Goal: Task Accomplishment & Management: Use online tool/utility

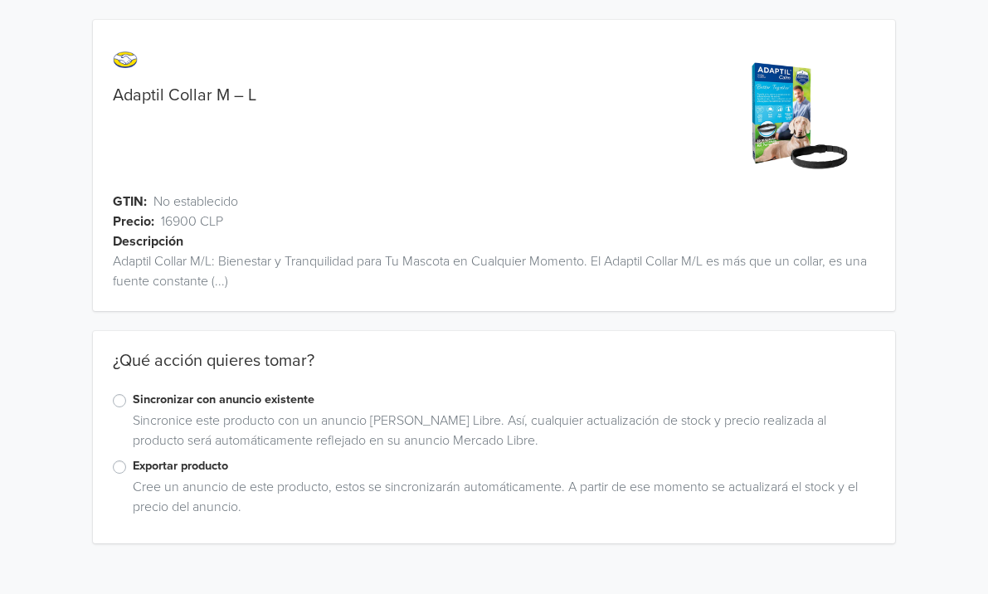
click at [173, 456] on div "Sincronice este producto con un anuncio [PERSON_NAME] Libre. Así, cualquier act…" at bounding box center [501, 434] width 750 height 46
click at [173, 461] on label "Exportar producto" at bounding box center [504, 466] width 743 height 18
click at [0, 0] on input "Exportar producto" at bounding box center [0, 0] width 0 height 0
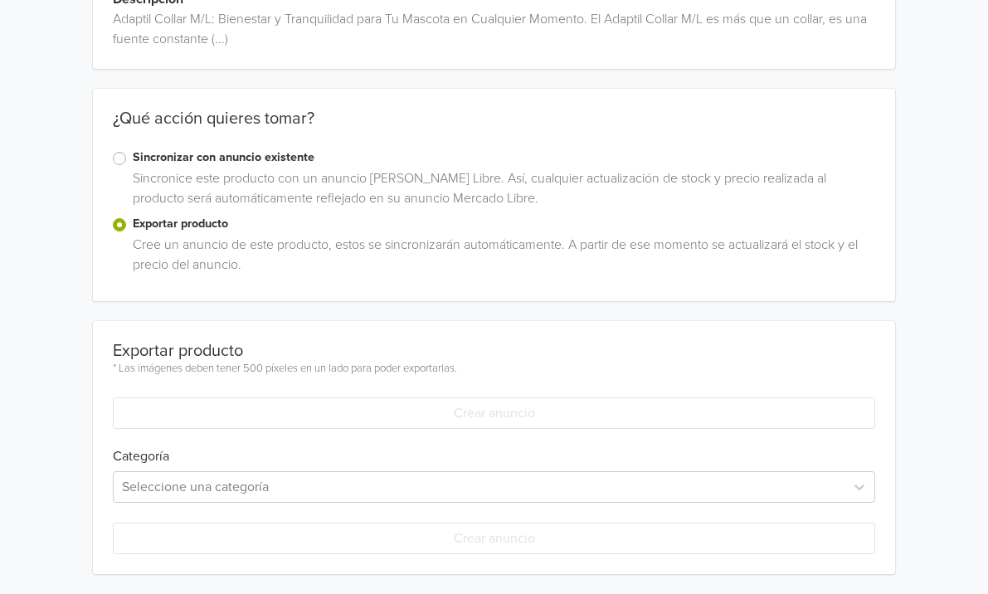
scroll to position [241, 0]
click at [297, 500] on div "Seleccione una categoría" at bounding box center [494, 488] width 763 height 32
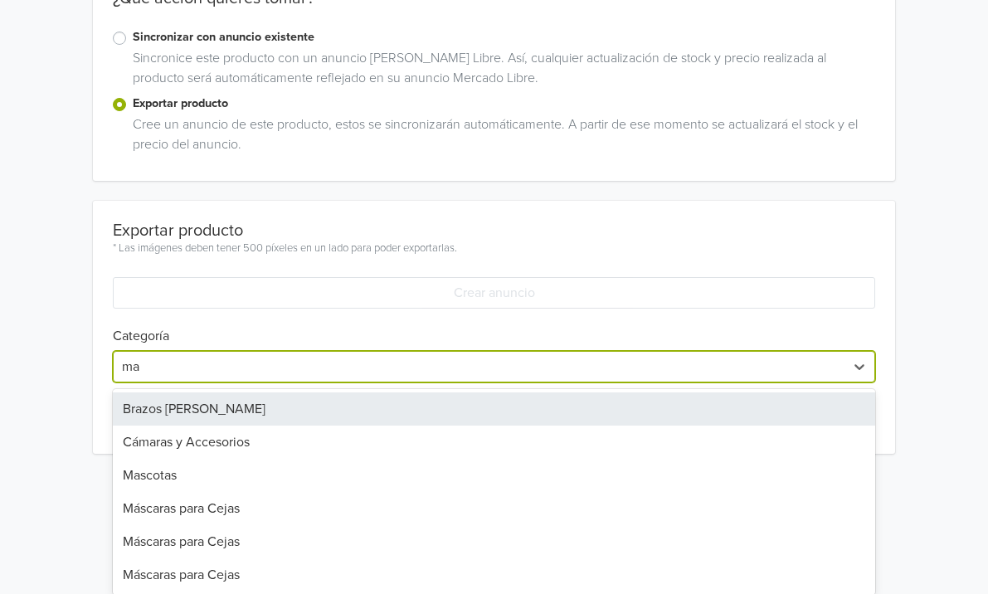
type input "mas"
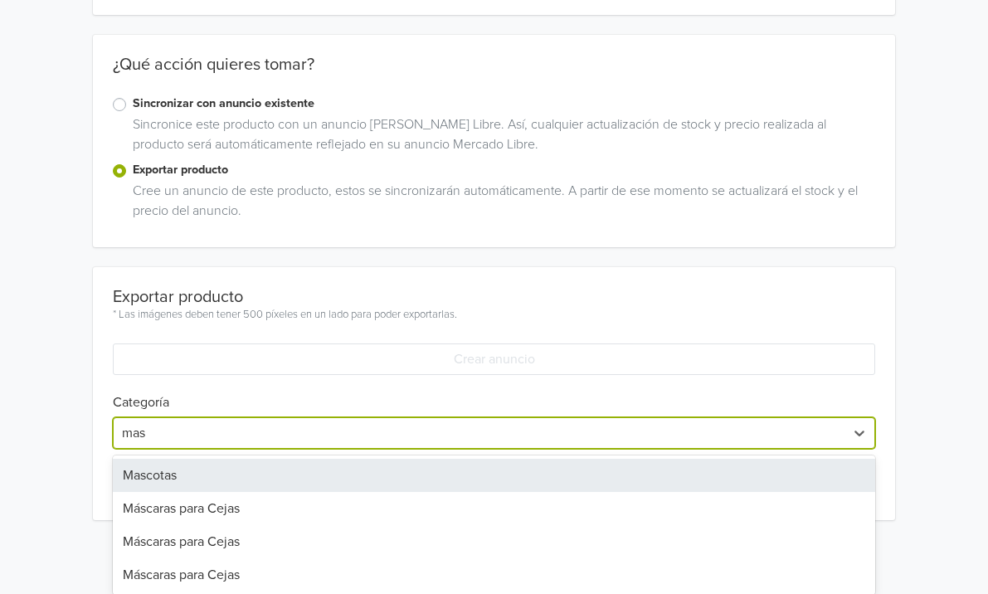
click at [251, 474] on div "Mascotas" at bounding box center [494, 475] width 763 height 33
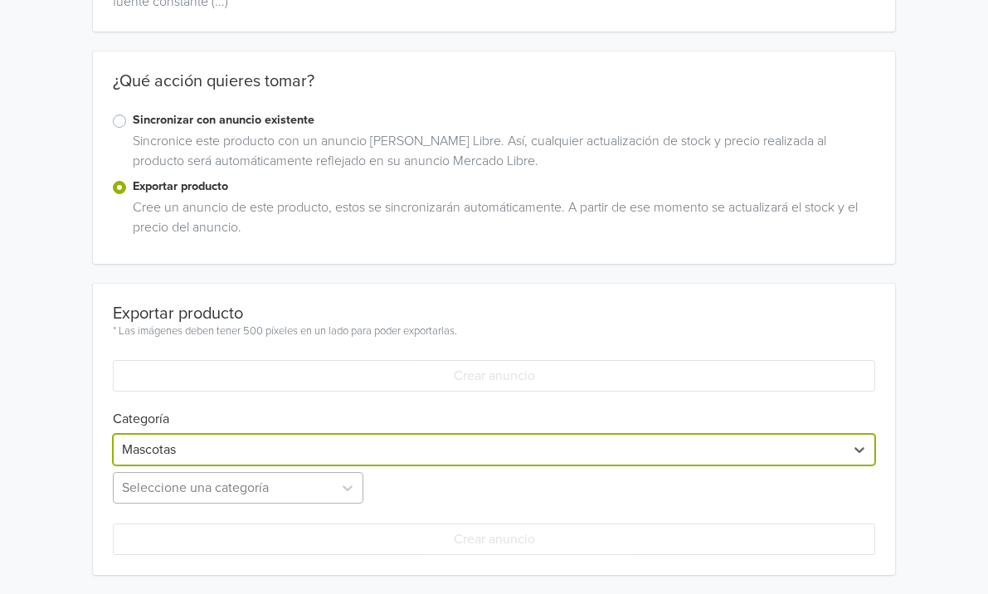
scroll to position [444, 0]
click at [251, 474] on div "Seleccione una categoría" at bounding box center [240, 487] width 254 height 32
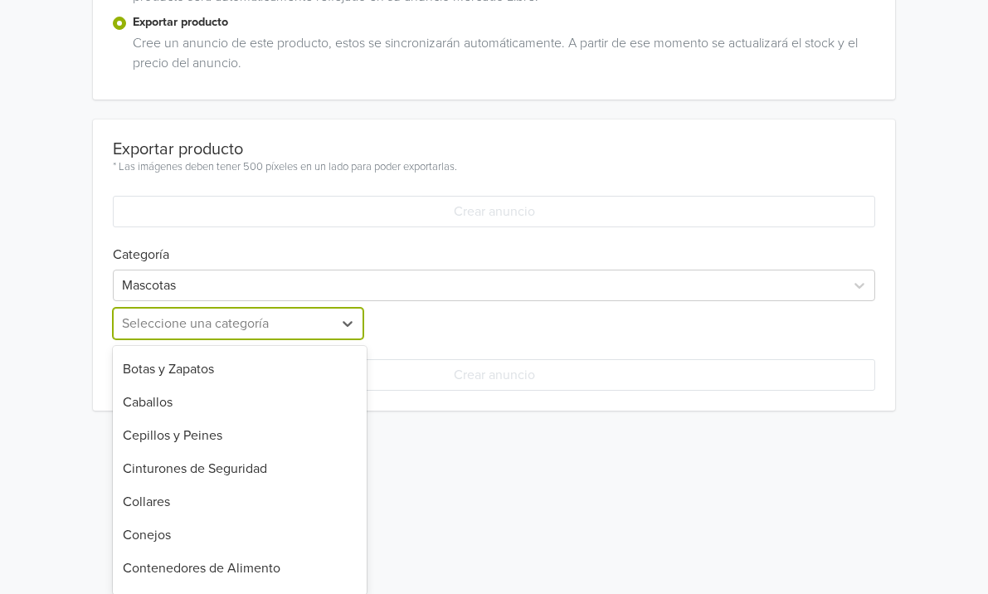
scroll to position [100, 0]
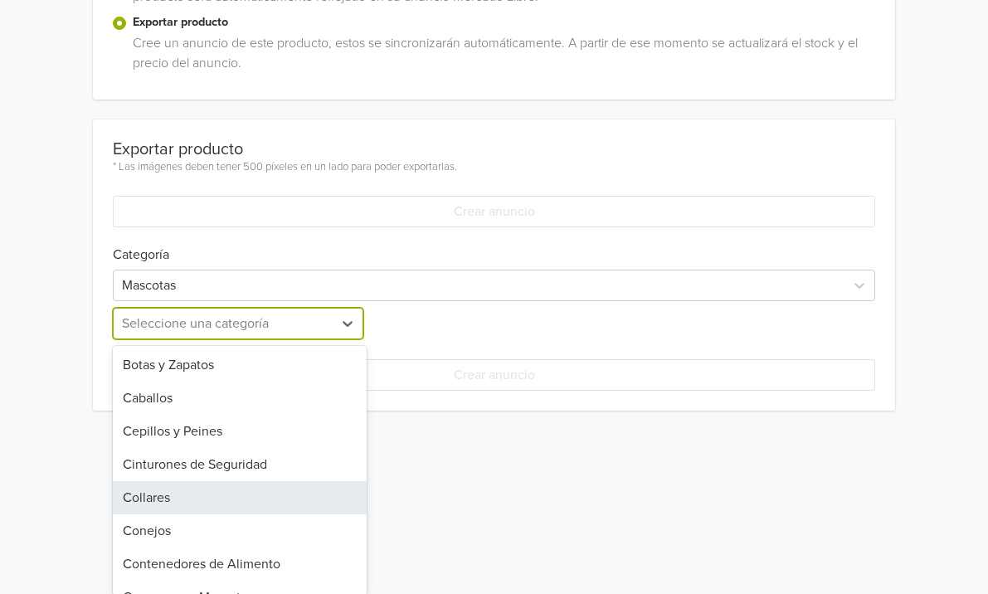
click at [247, 489] on div "Collares" at bounding box center [240, 497] width 254 height 33
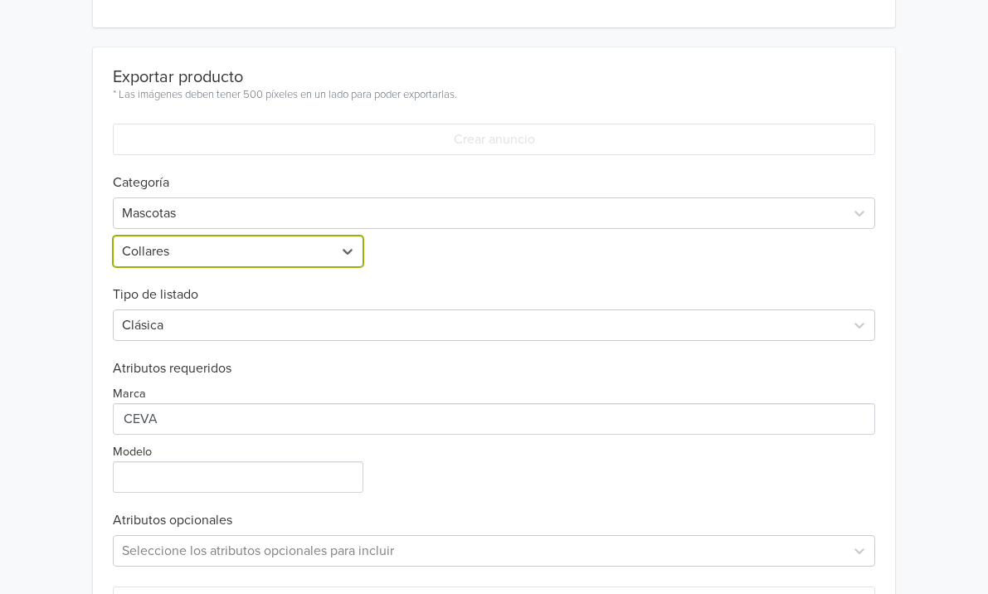
scroll to position [538, 0]
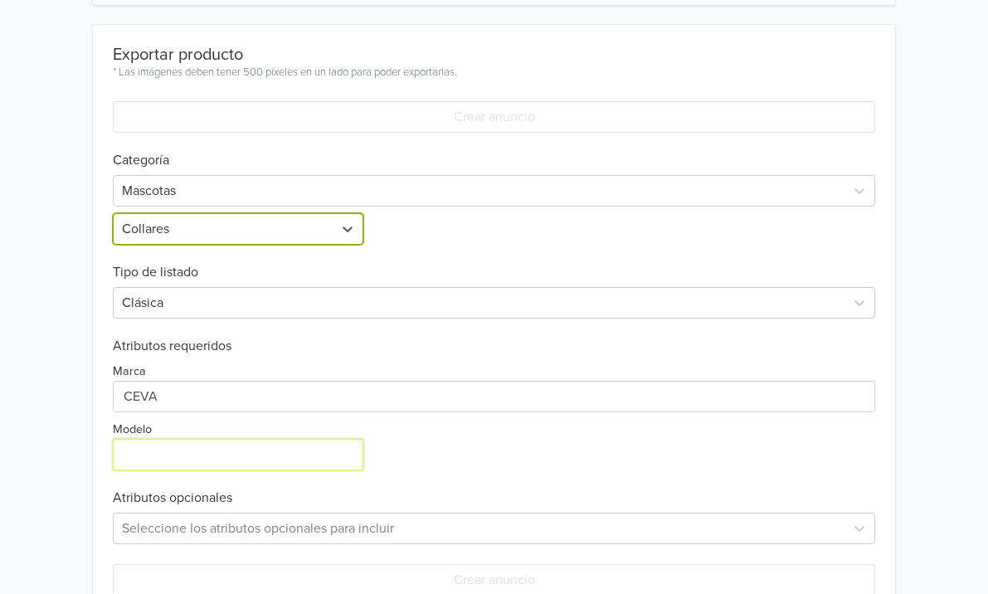
click at [293, 452] on input "Modelo" at bounding box center [238, 455] width 250 height 32
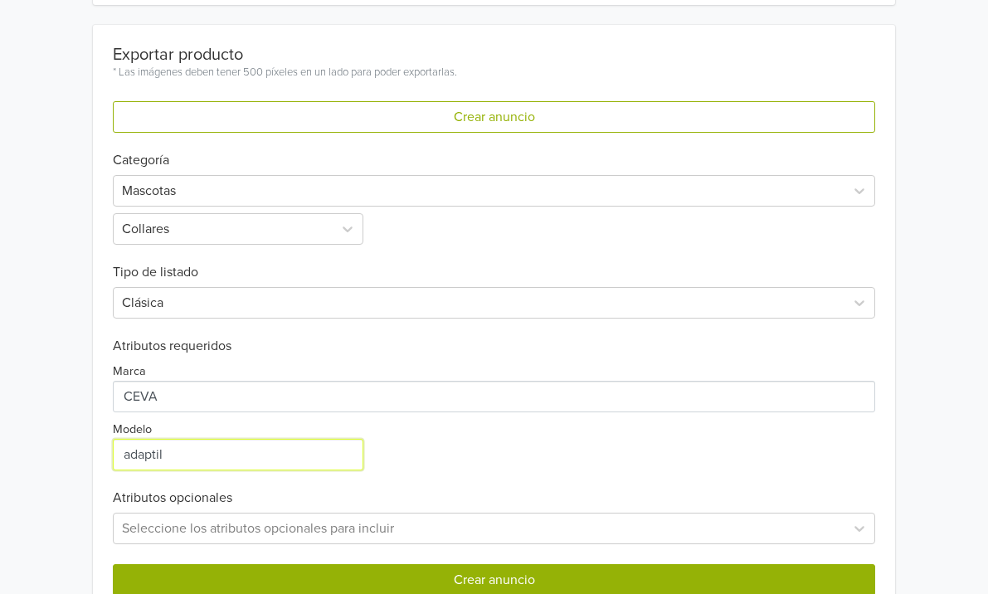
type input "adaptil"
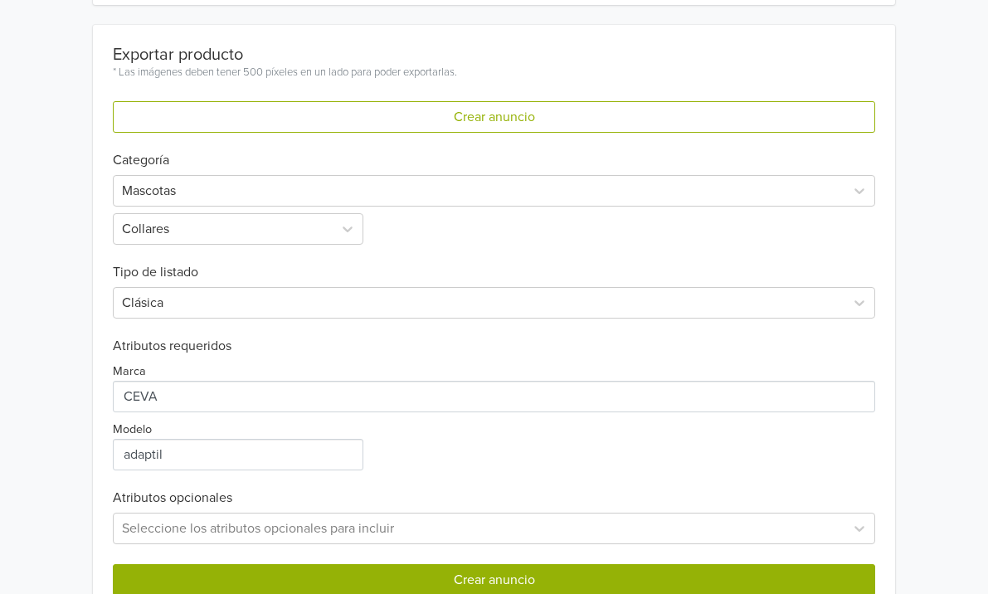
click at [362, 576] on button "Crear anuncio" at bounding box center [494, 580] width 763 height 32
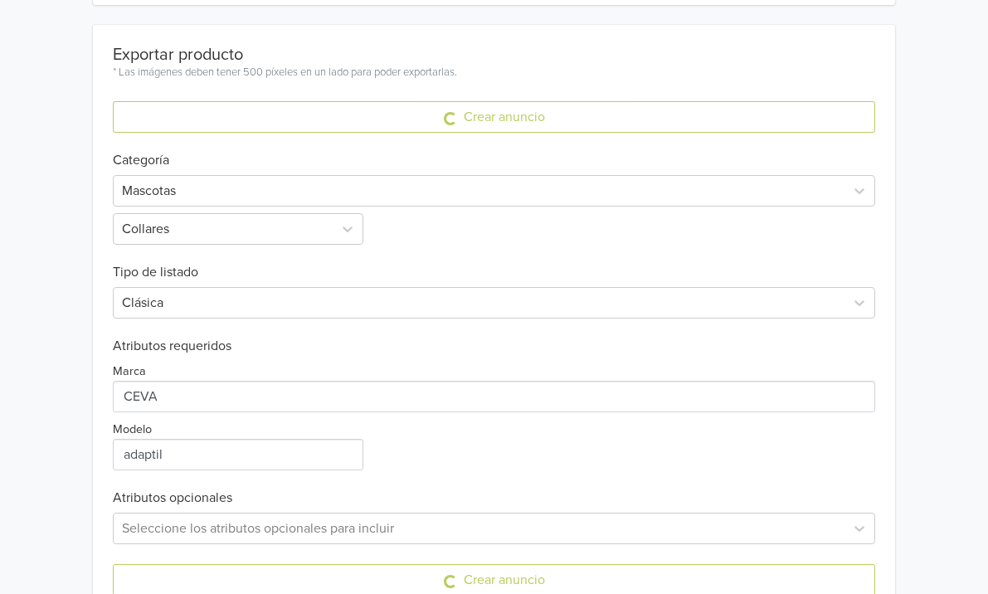
scroll to position [0, 0]
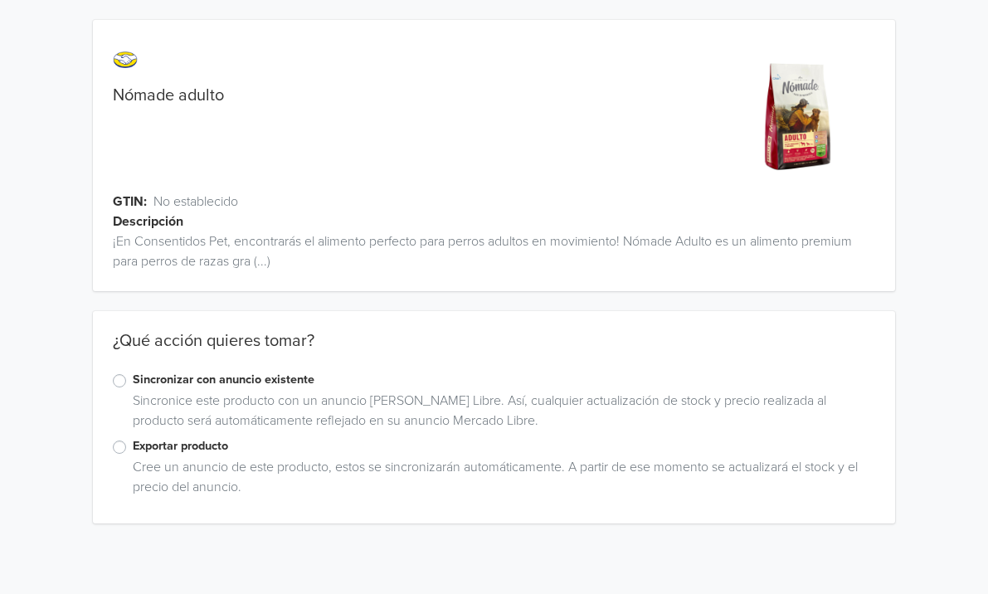
click at [143, 449] on label "Exportar producto" at bounding box center [504, 446] width 743 height 18
click at [0, 0] on input "Exportar producto" at bounding box center [0, 0] width 0 height 0
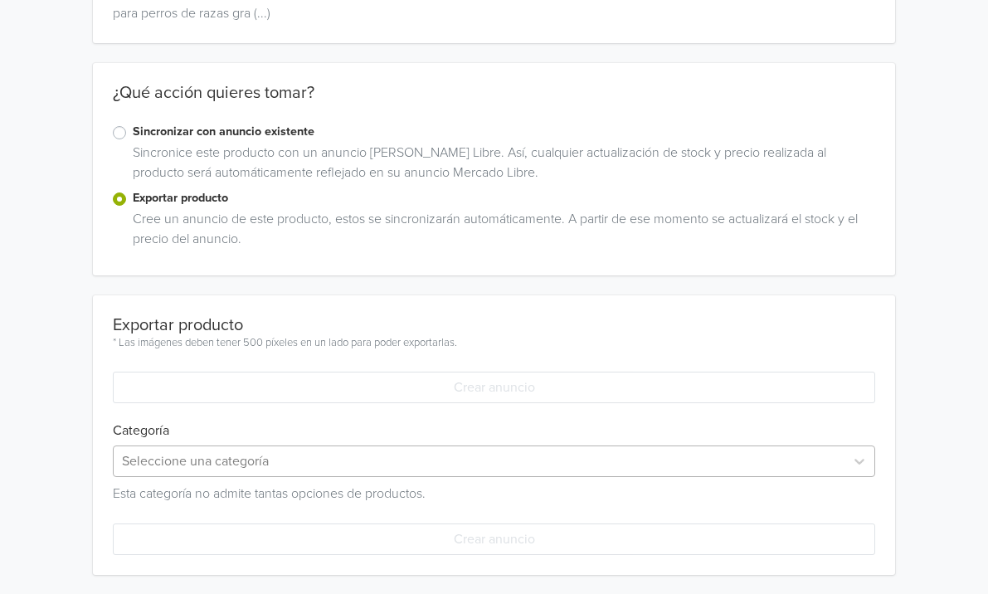
scroll to position [386, 0]
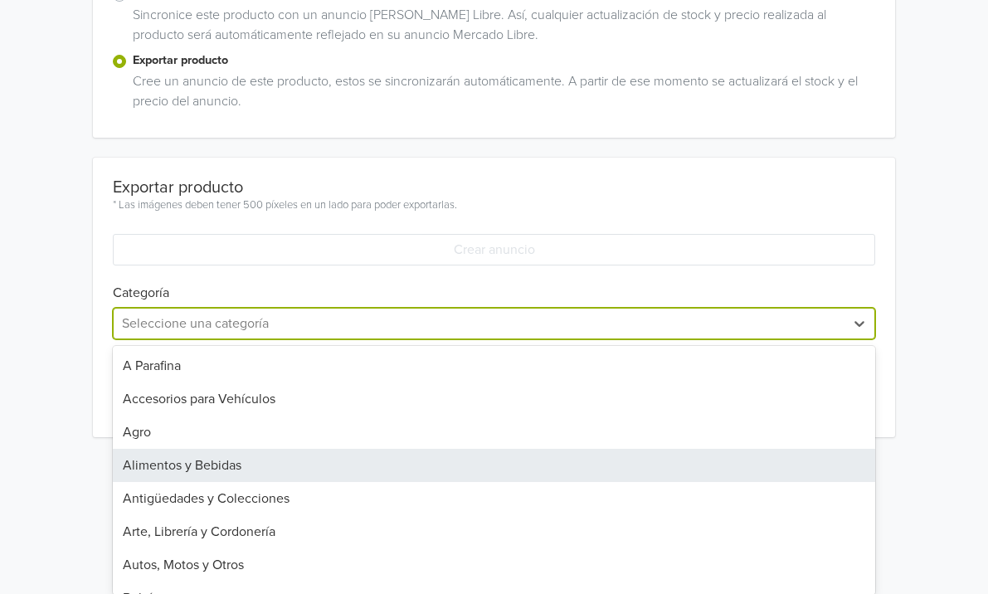
click at [158, 339] on div "Alimentos y Bebidas, 4 of 45. 45 results available. Use Up and Down to choose o…" at bounding box center [494, 324] width 763 height 32
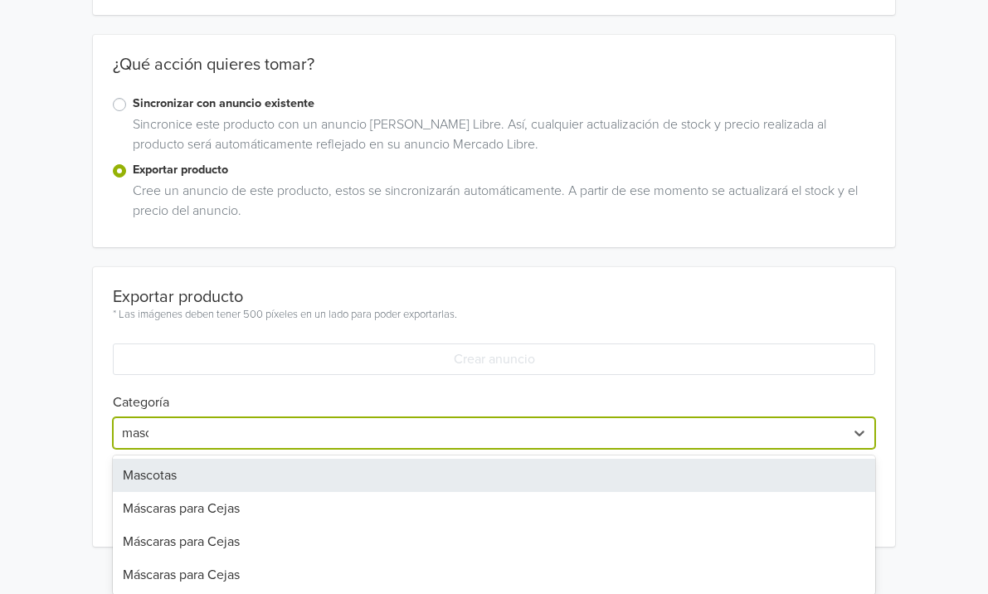
type input "masco"
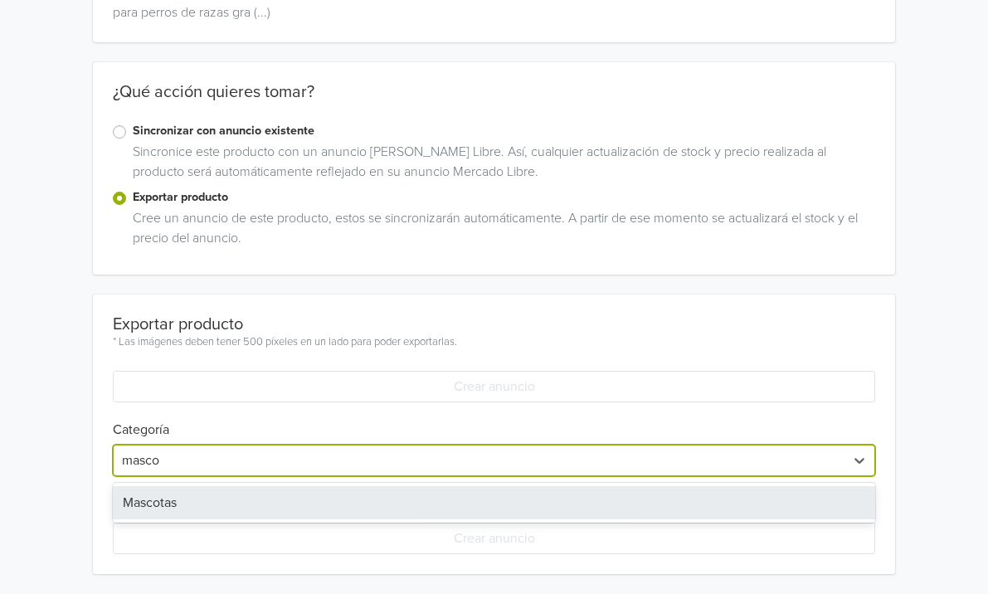
scroll to position [248, 0]
click at [129, 508] on div "Mascotas" at bounding box center [494, 503] width 763 height 33
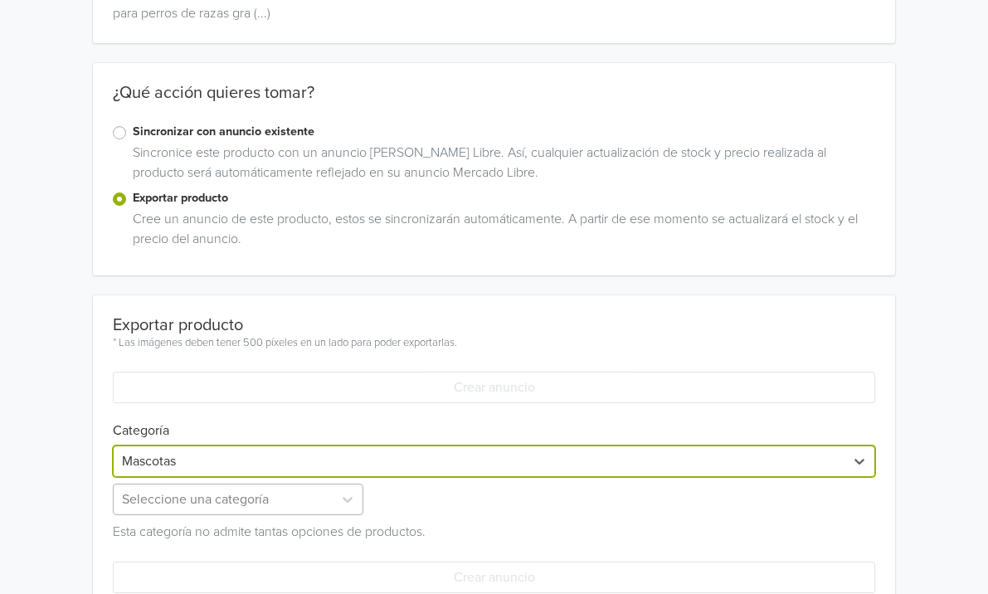
scroll to position [424, 0]
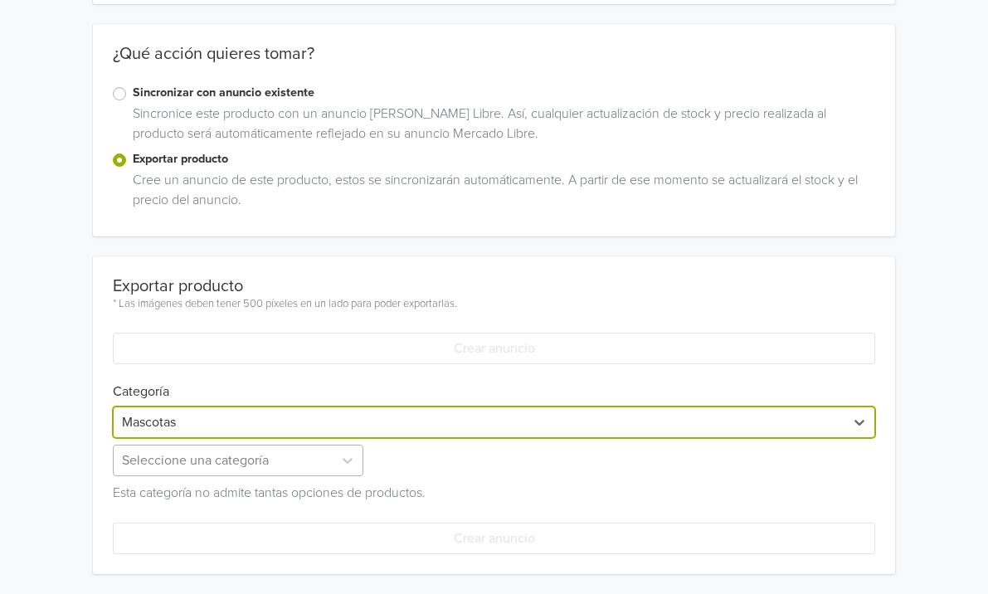
click at [252, 476] on div "Seleccione una categoría" at bounding box center [240, 461] width 254 height 32
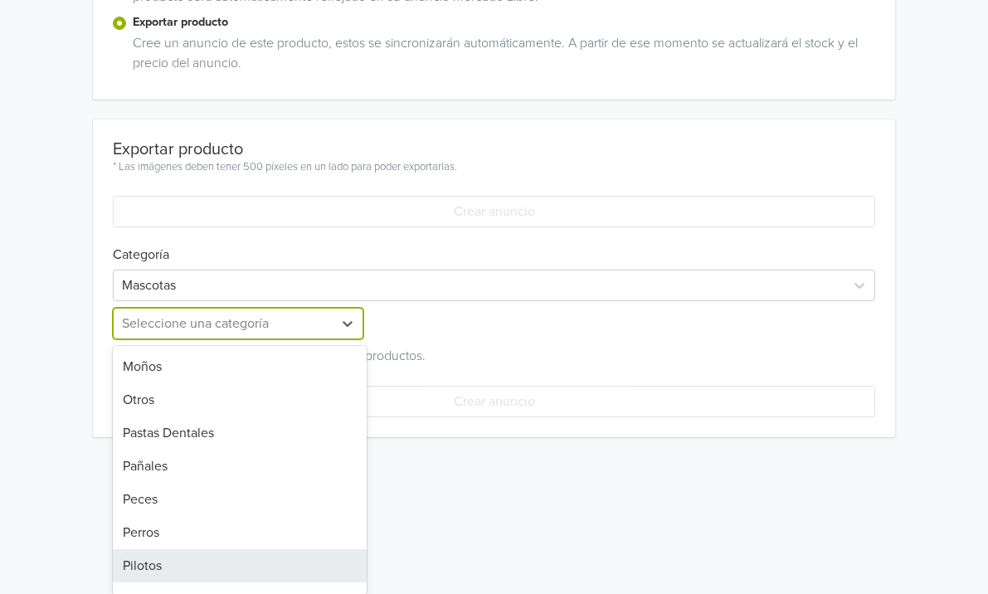
scroll to position [530, 0]
click at [231, 551] on div "Perros" at bounding box center [240, 565] width 254 height 33
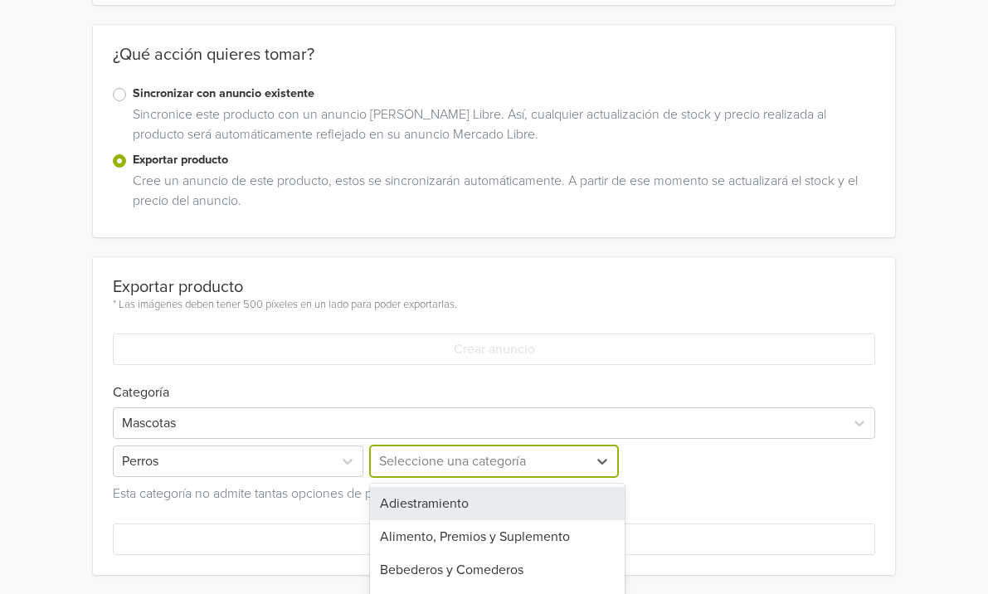
scroll to position [424, 0]
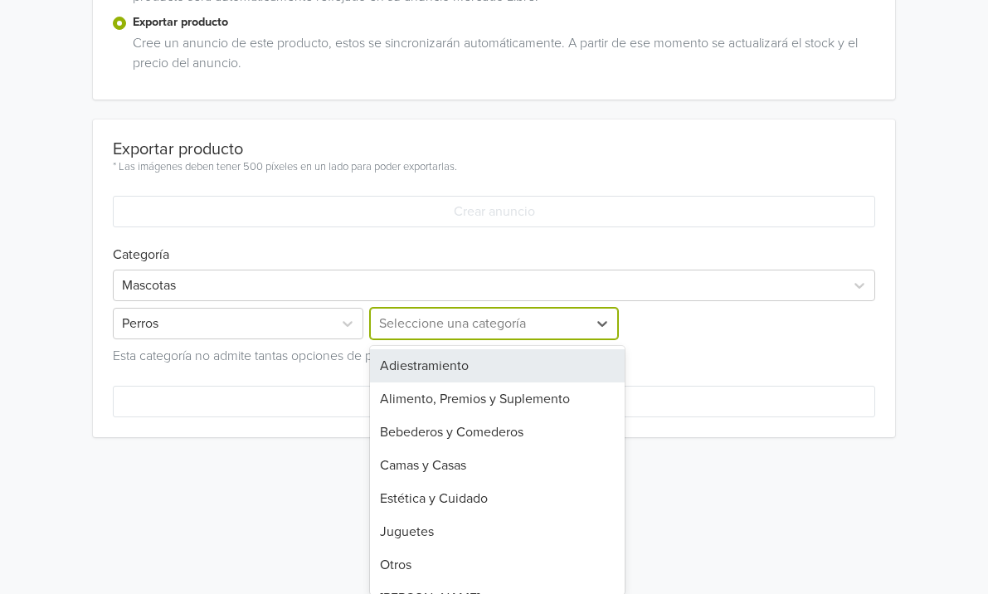
click at [423, 339] on div "Adiestramiento, 1 of 15. 15 results available. Use Up and Down to choose option…" at bounding box center [494, 324] width 254 height 32
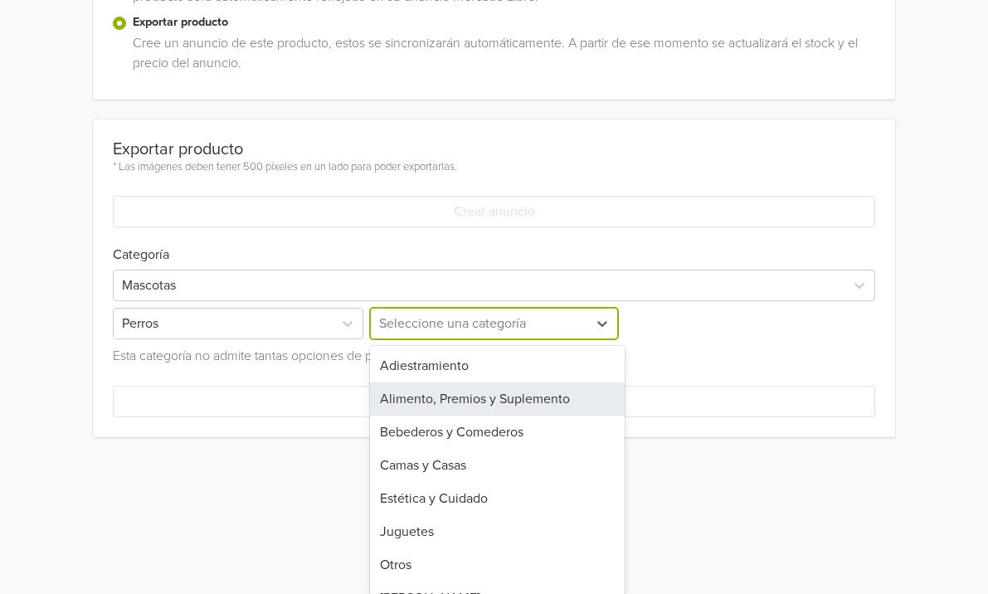
click at [459, 391] on div "Alimento, Premios y Suplemento" at bounding box center [497, 398] width 254 height 33
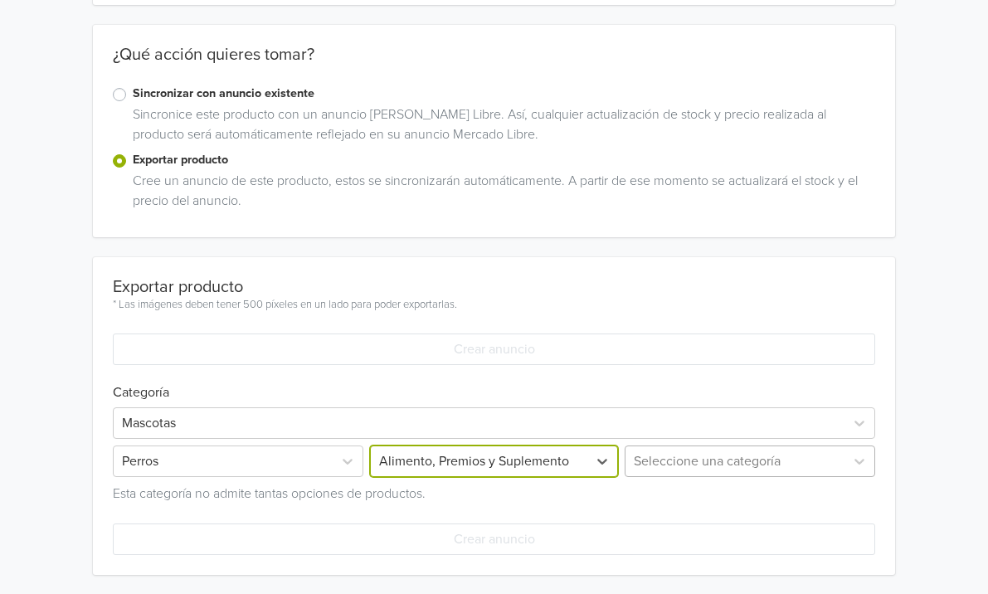
scroll to position [314, 0]
click at [682, 455] on div "Seleccione una categoría" at bounding box center [748, 461] width 254 height 32
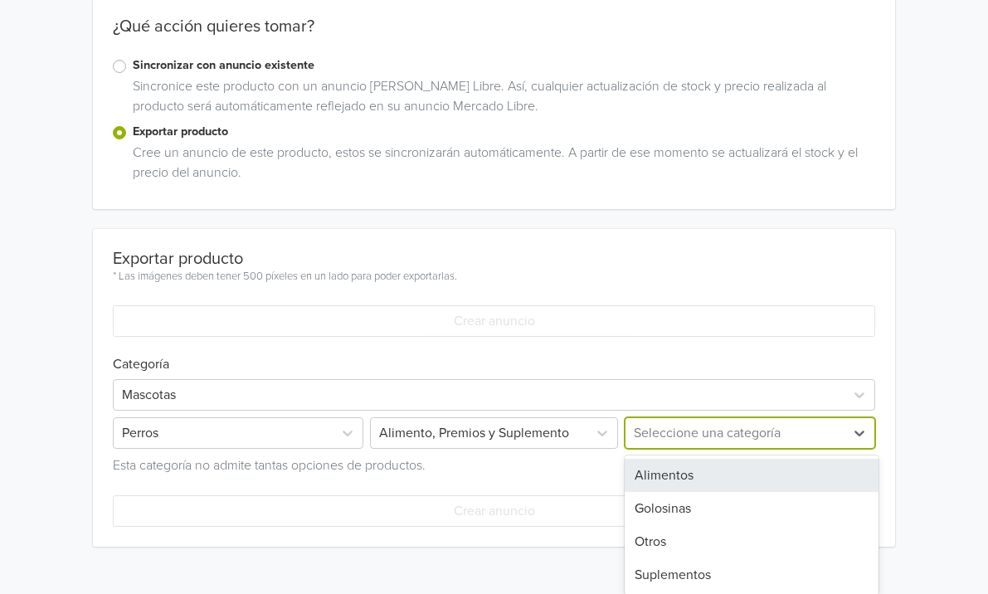
click at [685, 465] on div "Alimentos" at bounding box center [752, 475] width 254 height 33
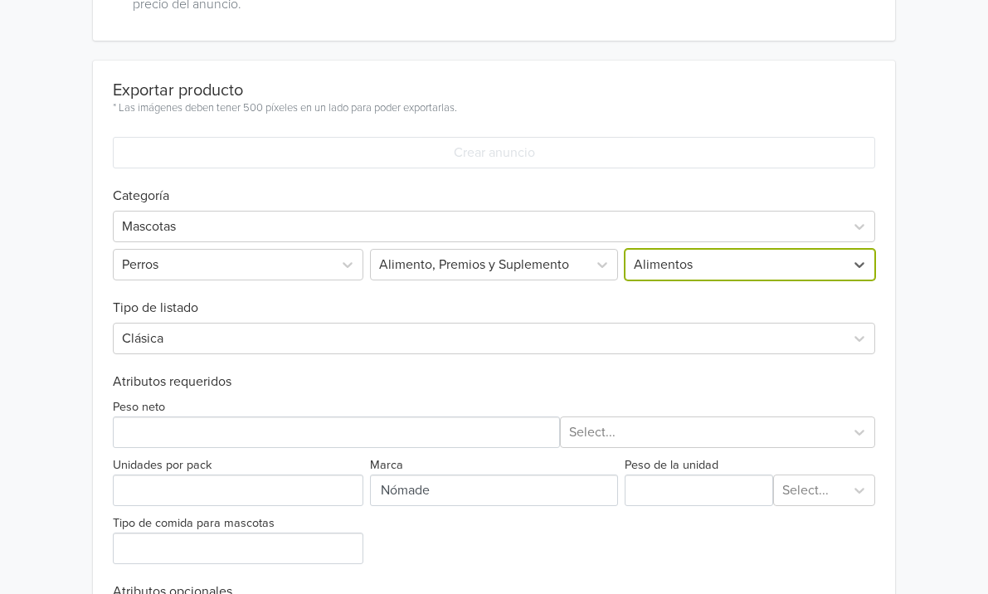
scroll to position [484, 0]
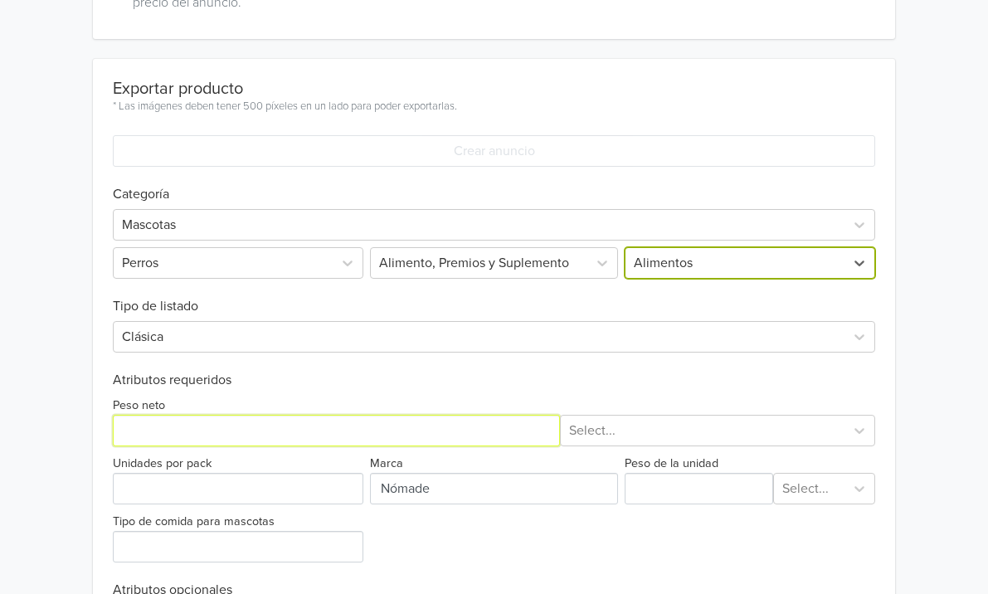
click at [503, 419] on input "Peso neto" at bounding box center [336, 431] width 447 height 32
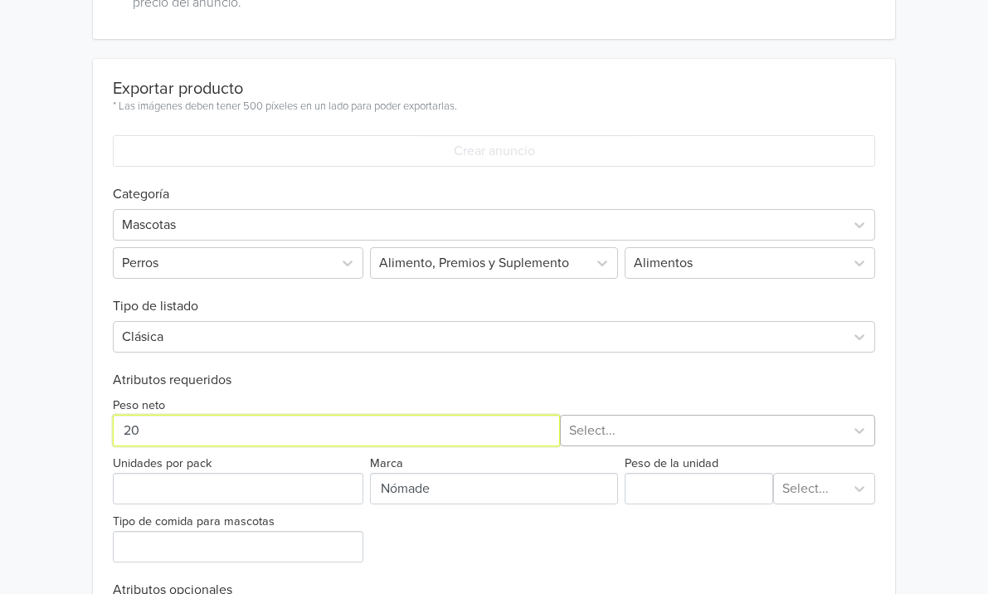
type input "20"
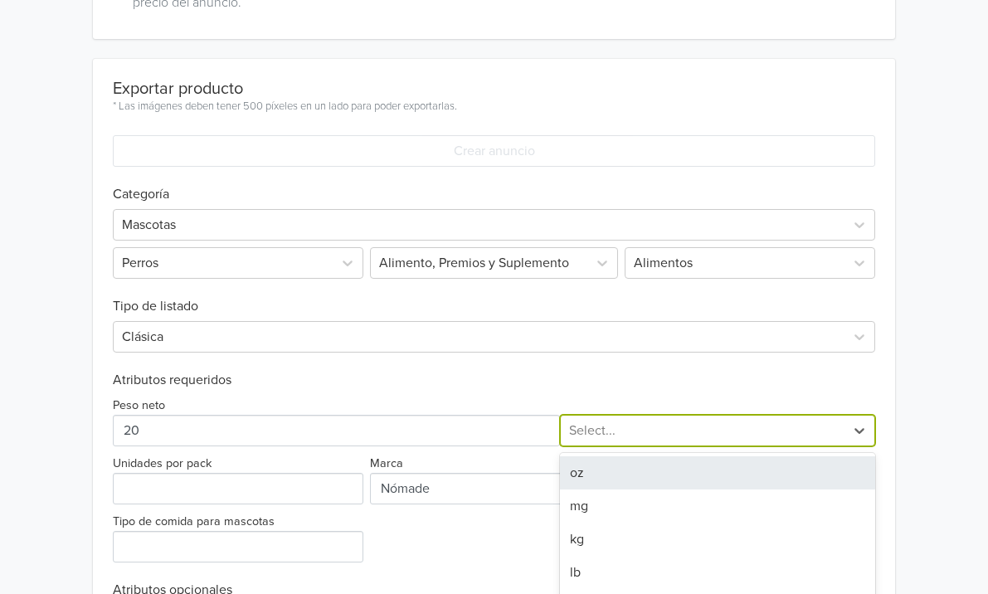
click at [729, 431] on div "oz, 1 of 8. 8 results available. Use Up and Down to choose options, press Enter…" at bounding box center [718, 431] width 316 height 32
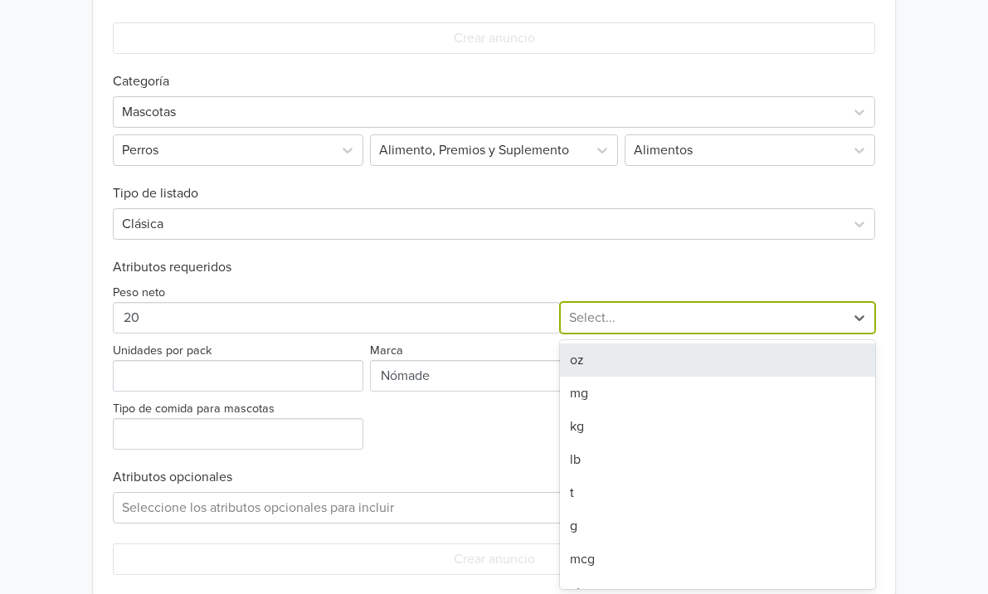
scroll to position [598, 0]
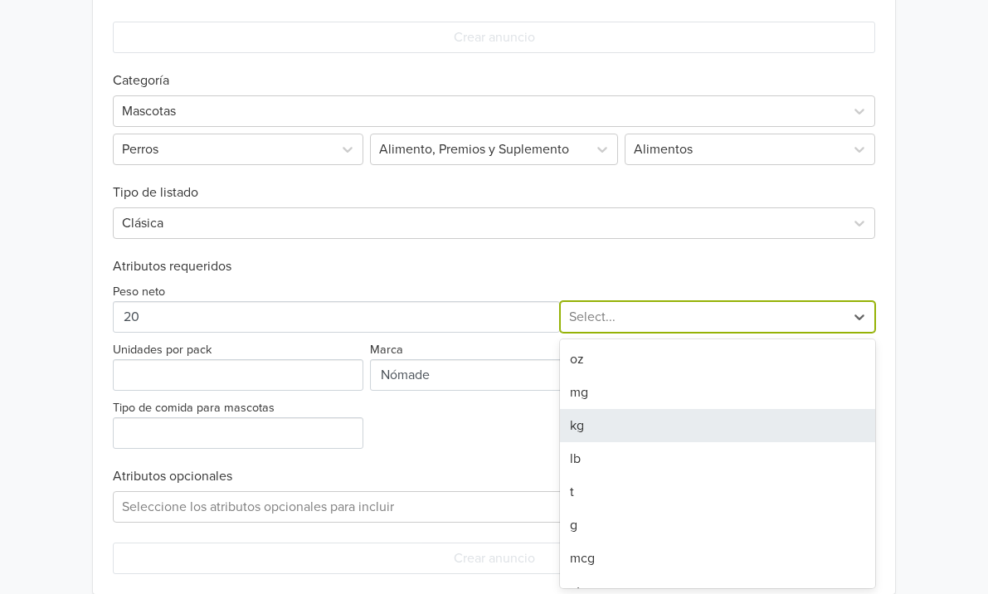
click at [723, 430] on div "kg" at bounding box center [718, 425] width 316 height 33
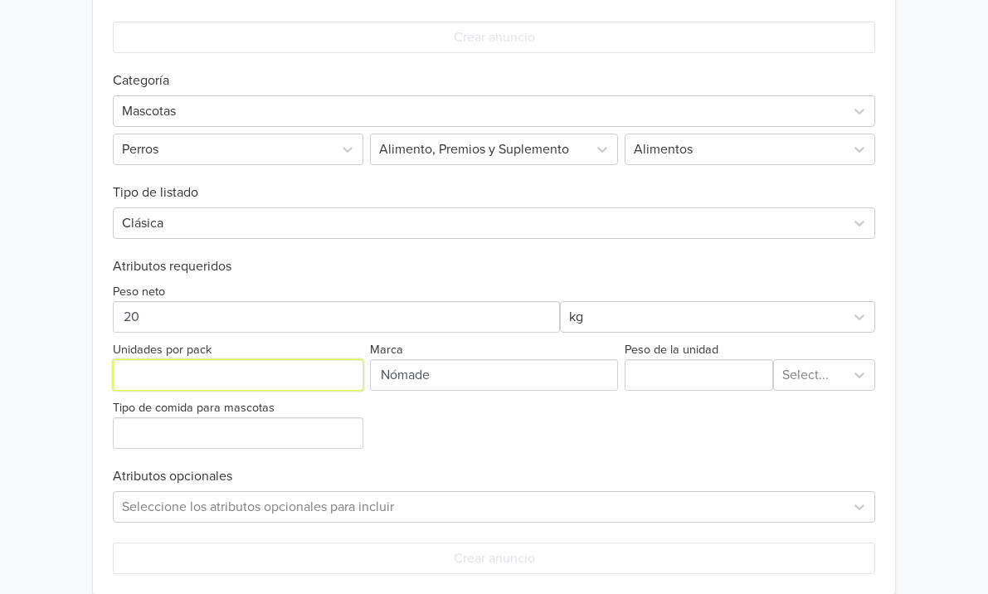
click at [304, 383] on input "Unidades por pack" at bounding box center [238, 375] width 250 height 32
type input "1"
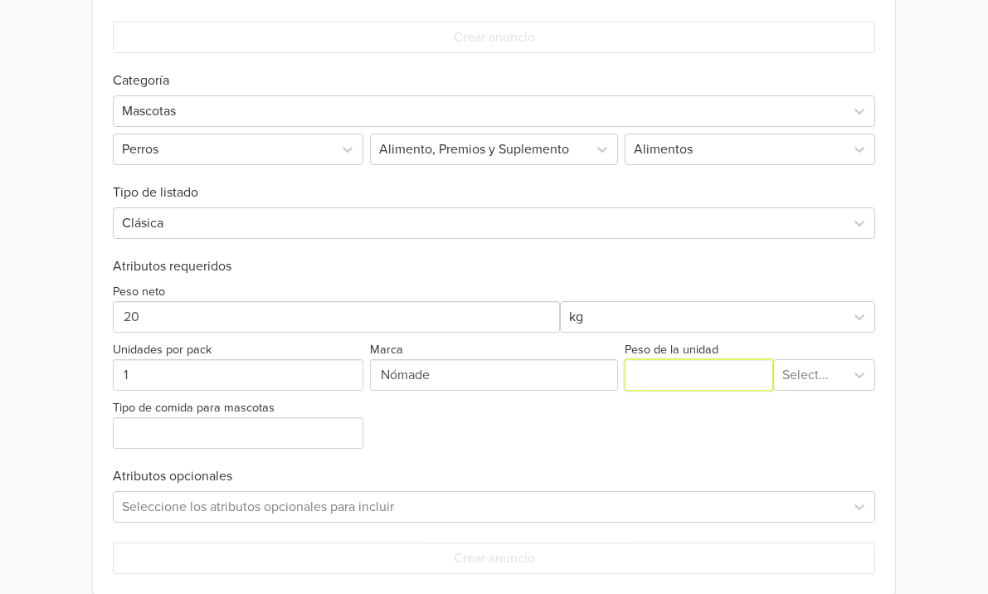
click at [715, 378] on input "Peso de la unidad" at bounding box center [699, 375] width 148 height 32
type input "20"
click at [826, 380] on div "Select..." at bounding box center [809, 375] width 55 height 20
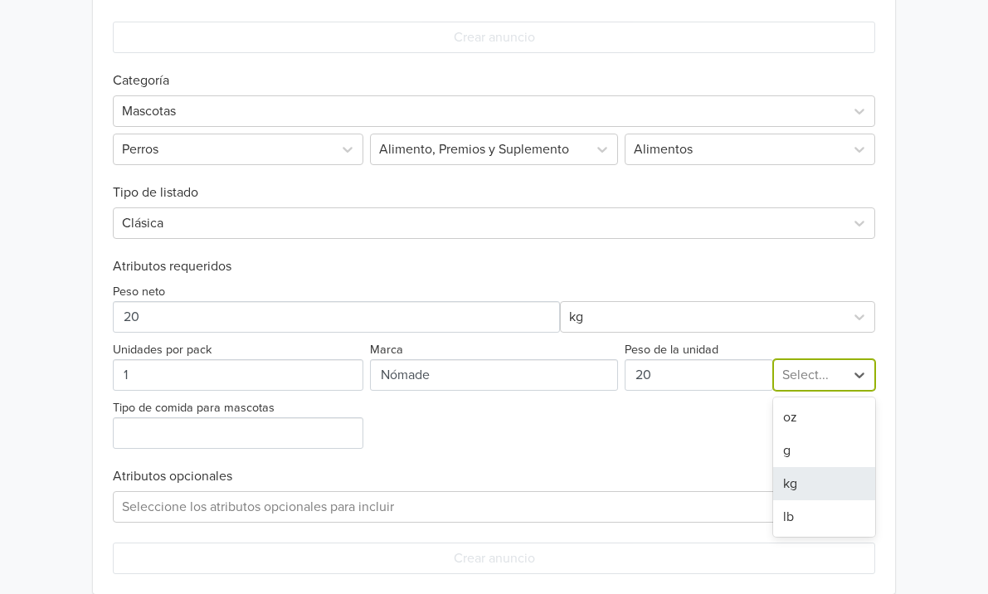
click at [818, 484] on div "kg" at bounding box center [824, 483] width 103 height 33
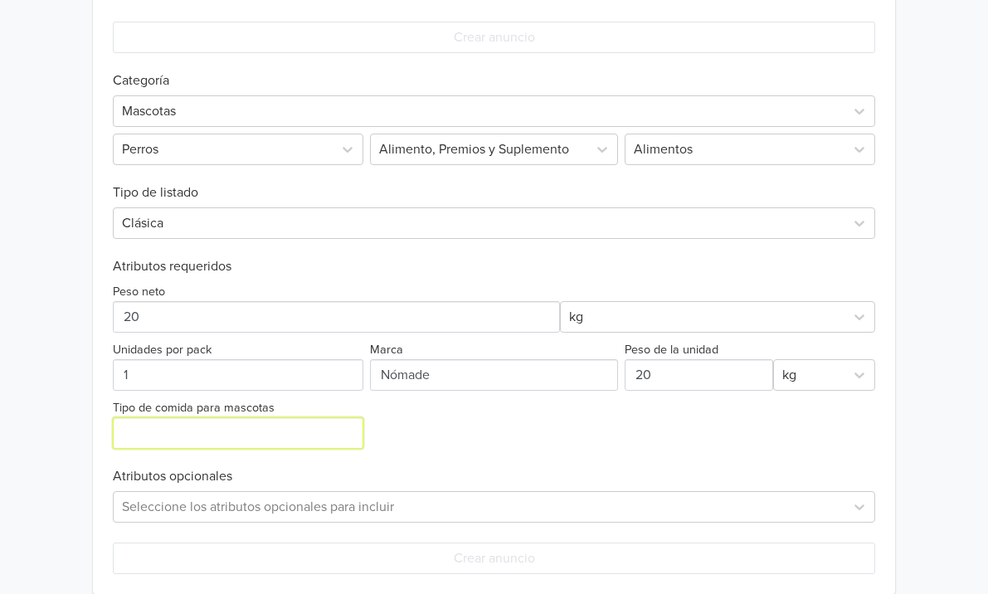
click at [299, 439] on input "Tipo de comida para mascotas" at bounding box center [238, 433] width 250 height 32
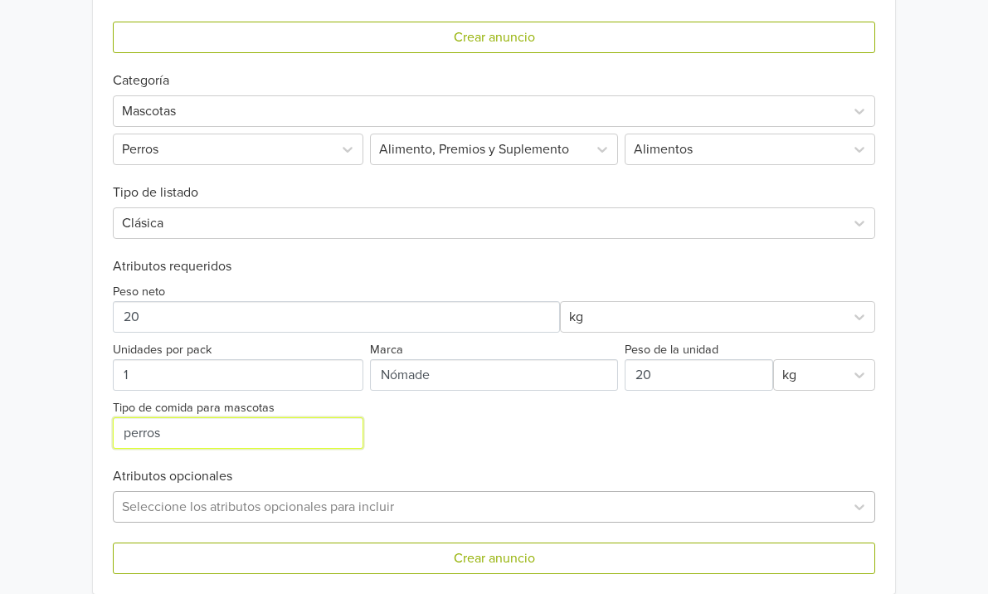
type input "perros"
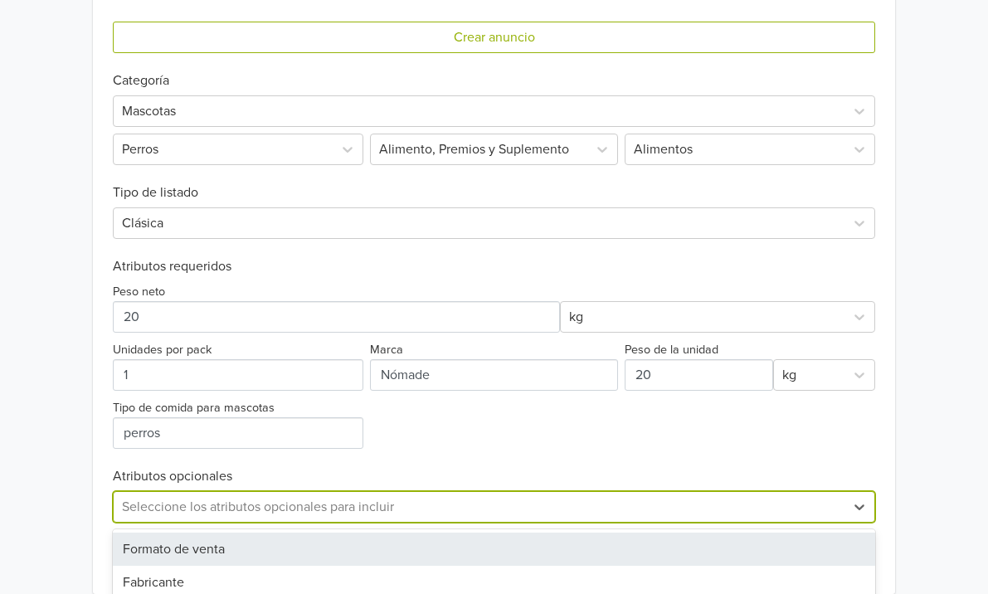
scroll to position [781, 0]
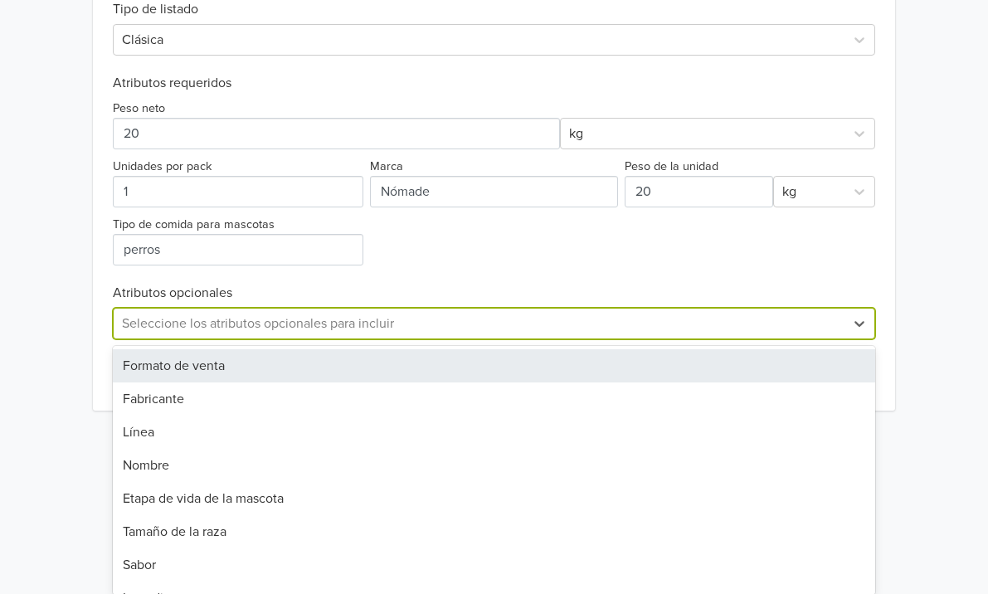
click at [295, 339] on div "Formato de venta, 1 of 33. 33 results available. Use Up and Down to choose opti…" at bounding box center [494, 324] width 763 height 32
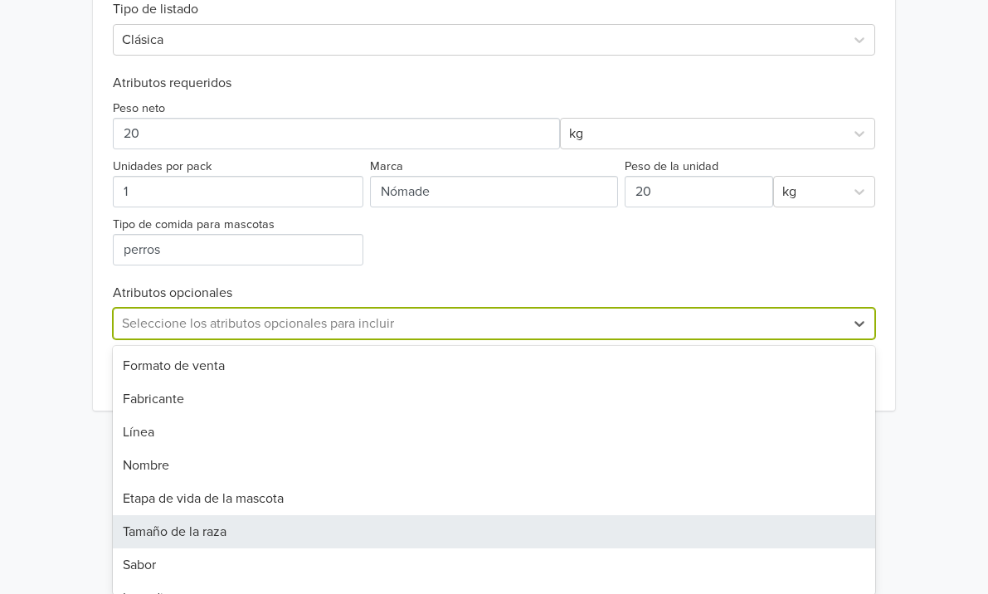
click at [275, 535] on div "Tamaño de la raza" at bounding box center [494, 531] width 763 height 33
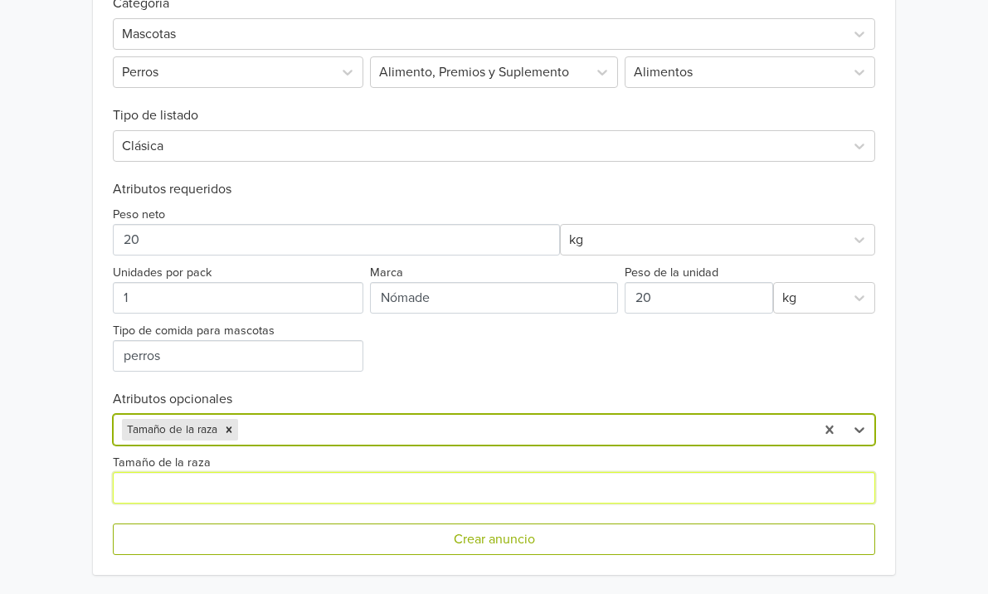
click at [406, 478] on input "Tamaño de la raza" at bounding box center [494, 488] width 763 height 32
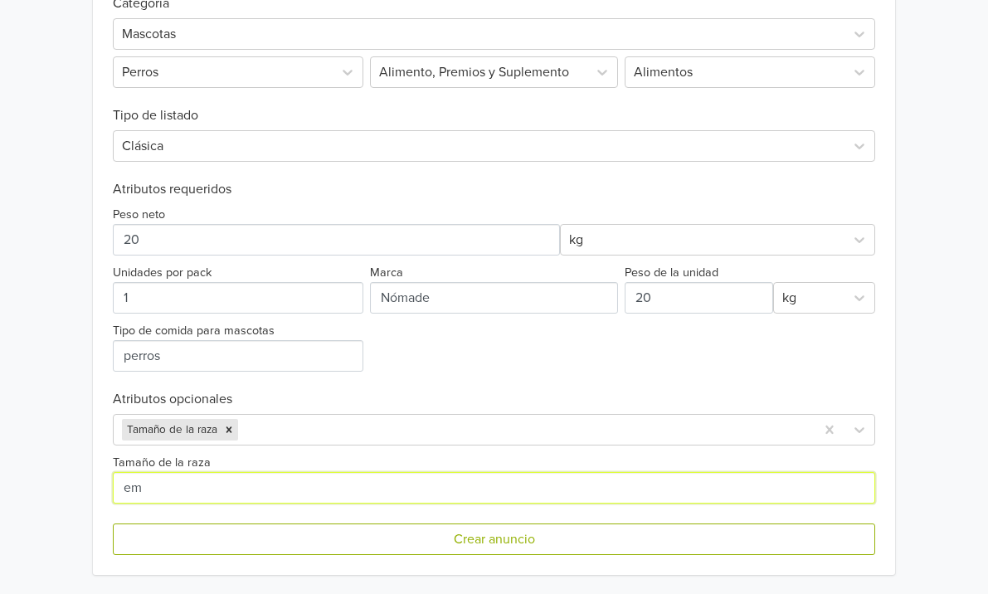
type input "e"
type input "medianas y grandes"
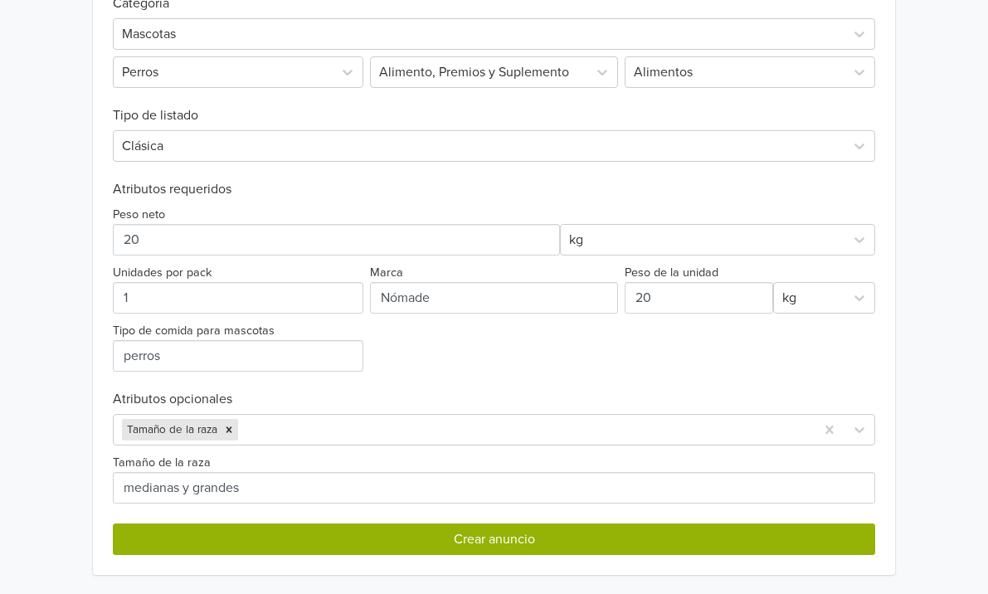
click at [430, 545] on button "Crear anuncio" at bounding box center [494, 539] width 763 height 32
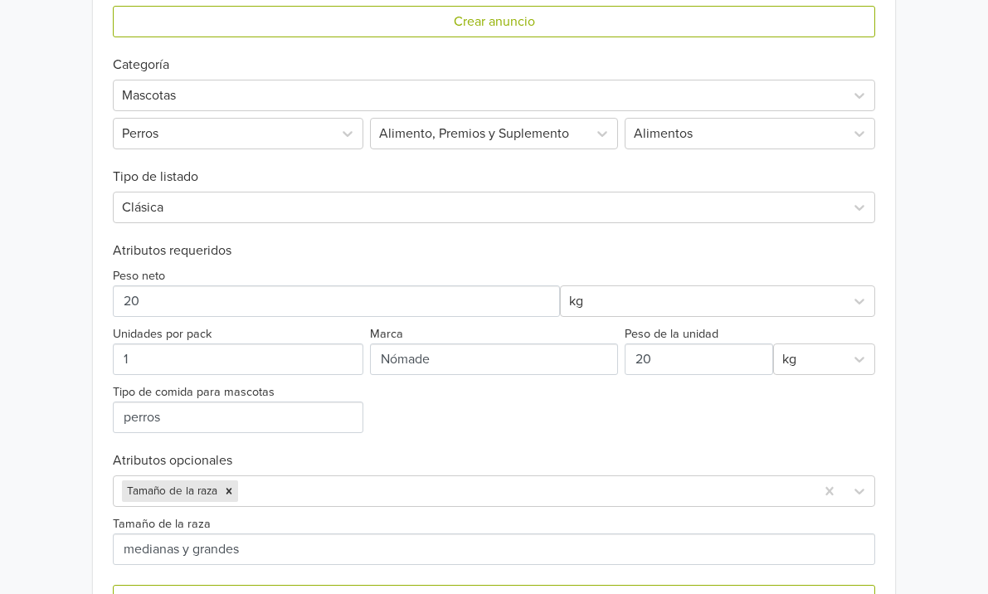
scroll to position [0, 0]
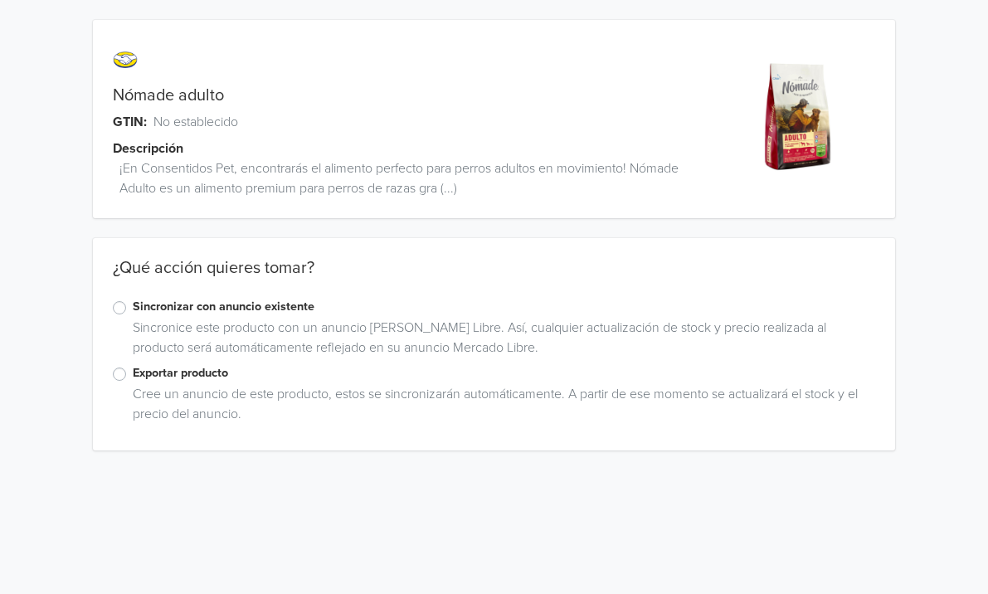
click at [133, 376] on label "Exportar producto" at bounding box center [504, 373] width 743 height 18
click at [0, 0] on input "Exportar producto" at bounding box center [0, 0] width 0 height 0
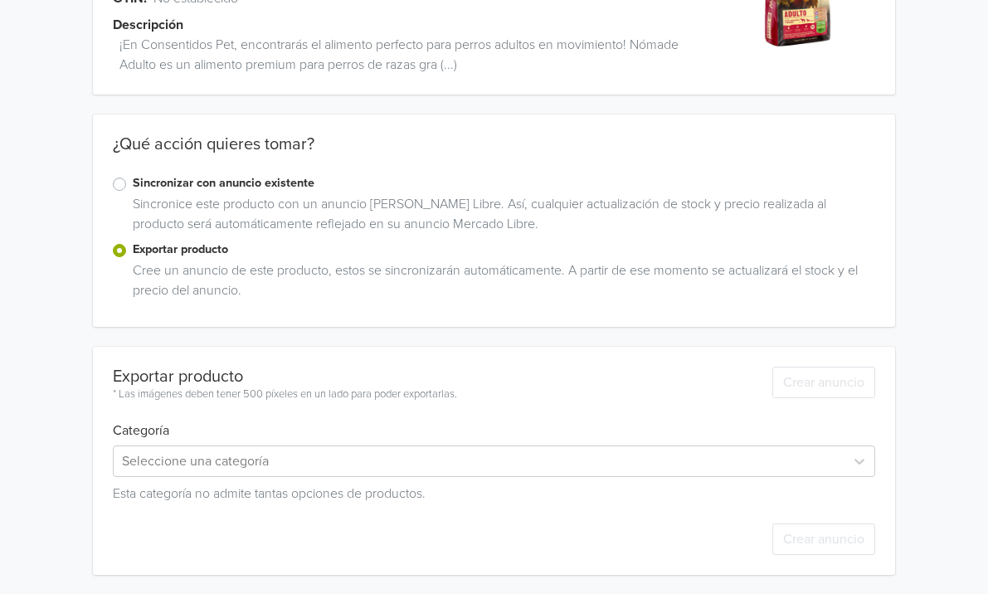
click at [265, 436] on h6 "Categoría" at bounding box center [494, 421] width 763 height 36
click at [267, 468] on div "Seleccione una categoría" at bounding box center [494, 461] width 763 height 32
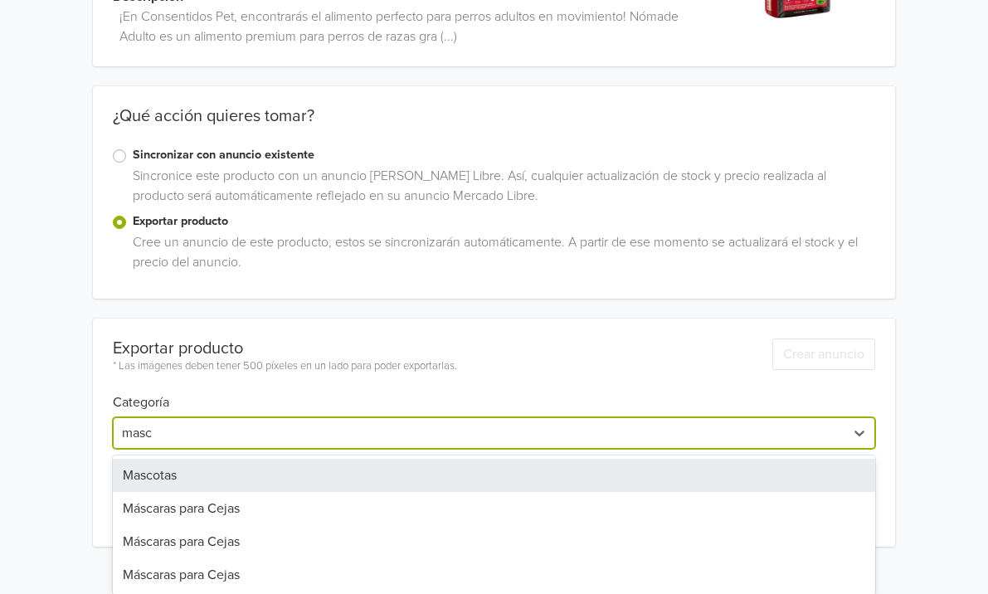
type input "masco"
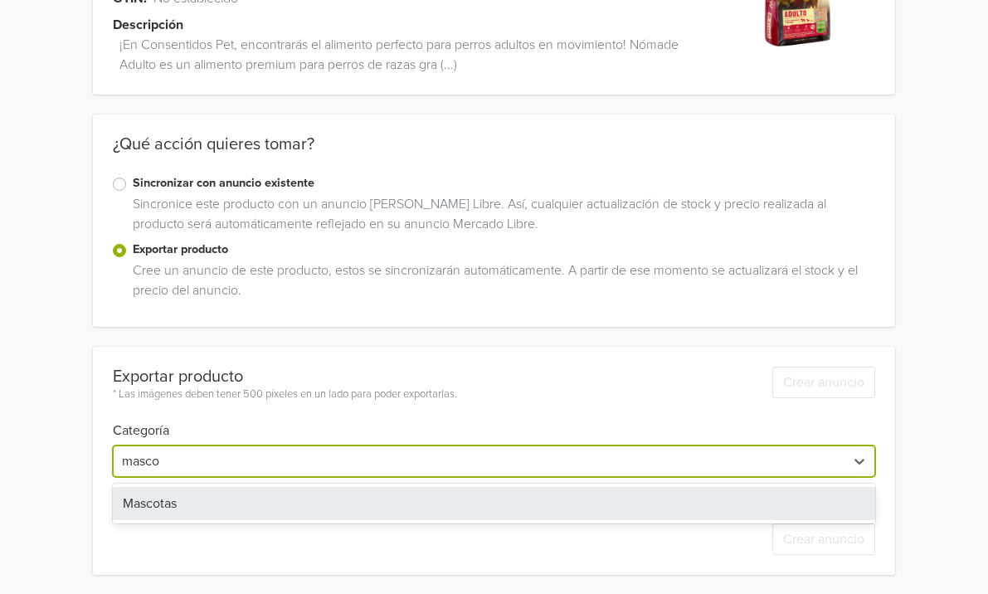
click at [216, 498] on div "Mascotas" at bounding box center [494, 503] width 763 height 33
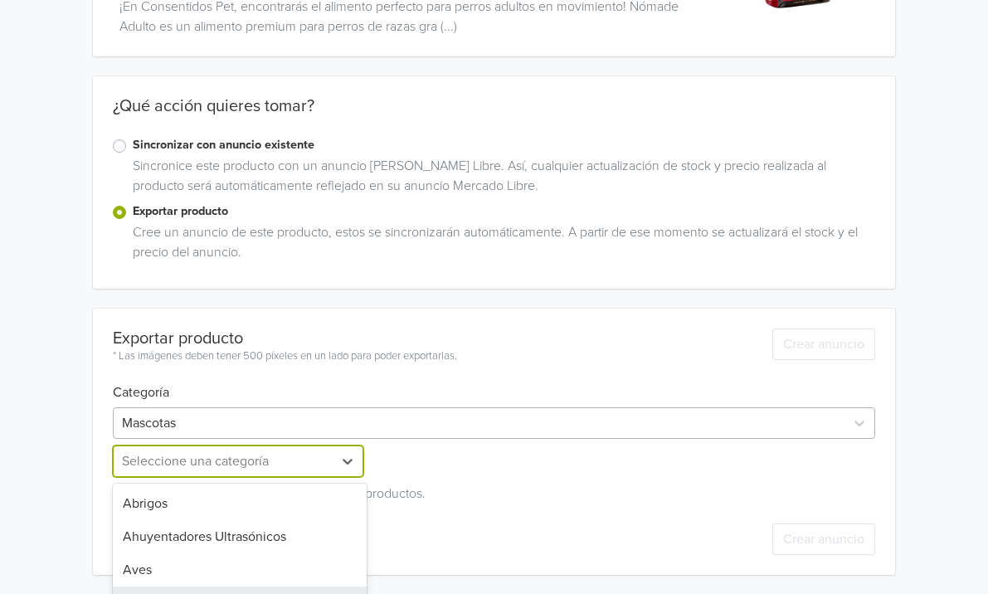
scroll to position [299, 0]
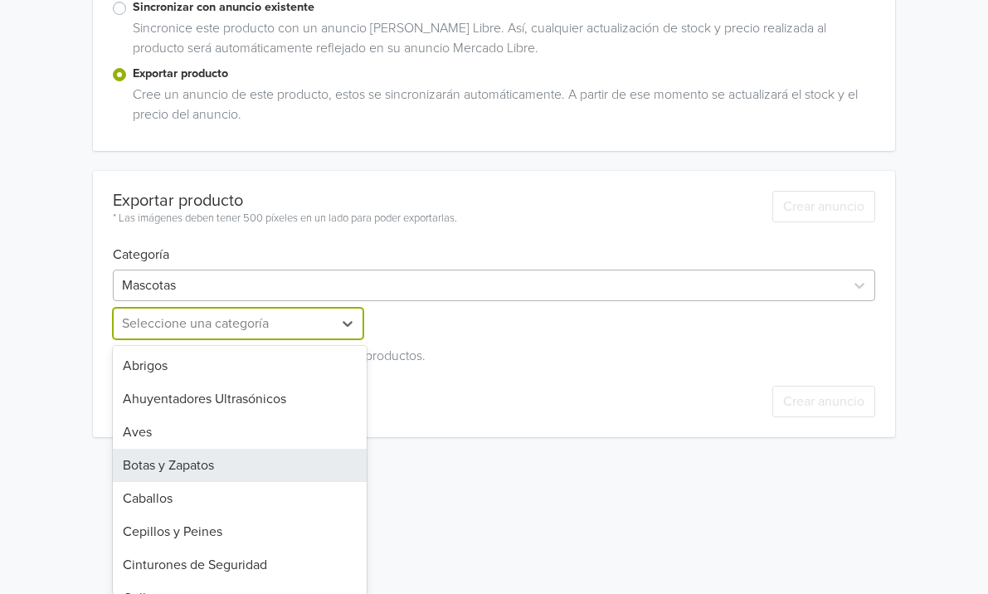
click at [233, 339] on div "Botas y [PERSON_NAME], 4 of 26. 26 results available. Use Up and Down to choose…" at bounding box center [240, 324] width 254 height 32
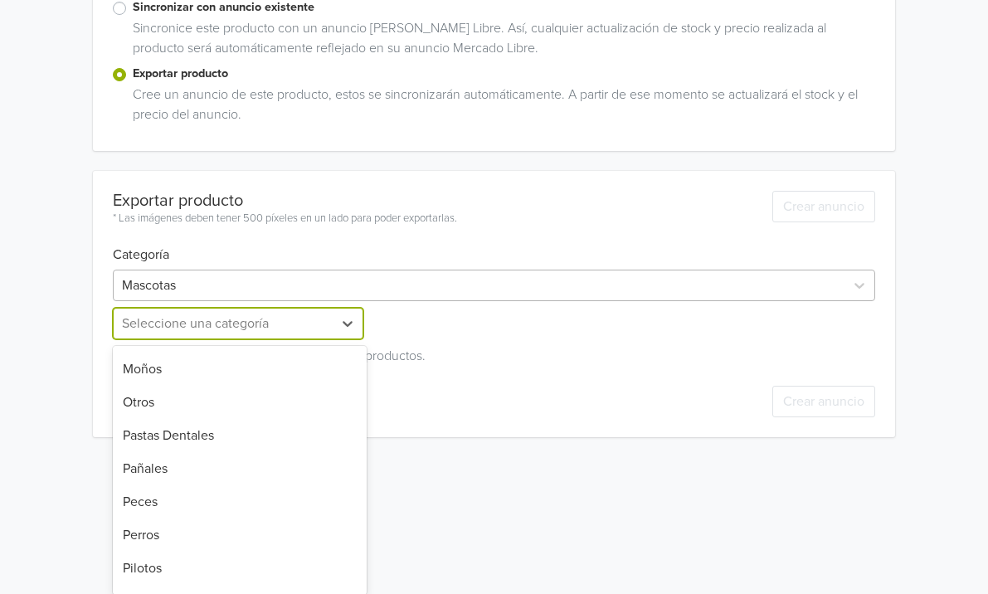
scroll to position [620, 0]
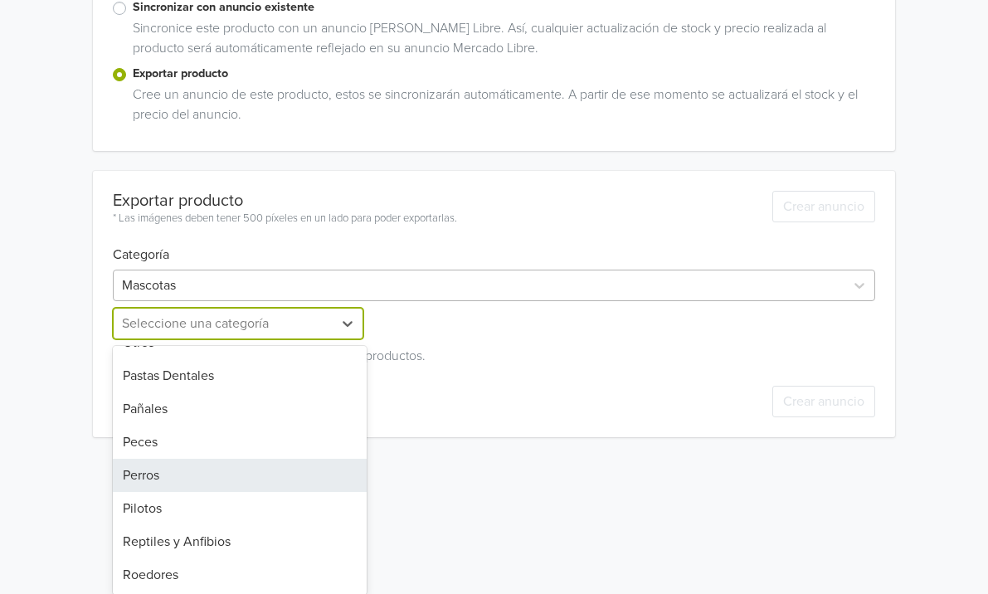
click at [236, 463] on div "Perros" at bounding box center [240, 475] width 254 height 33
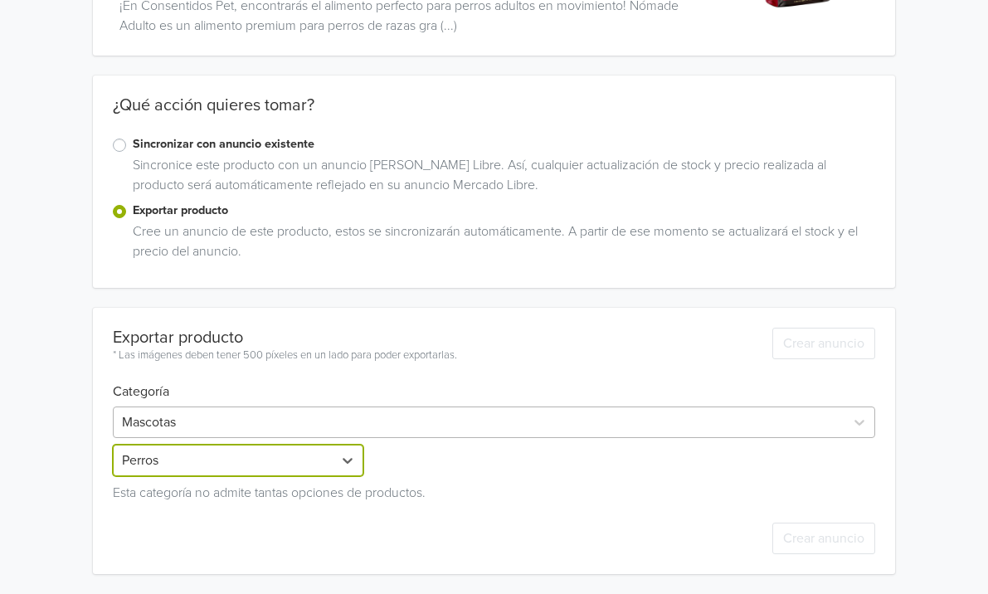
scroll to position [162, 0]
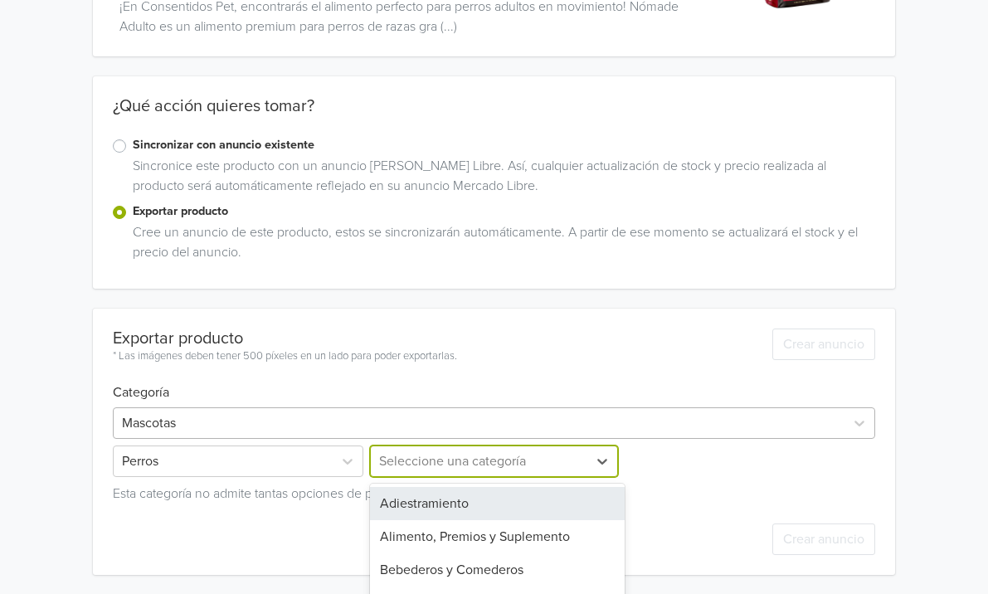
click at [435, 462] on div "Adiestramiento, 1 of 15. 15 results available. Use Up and Down to choose option…" at bounding box center [494, 461] width 254 height 32
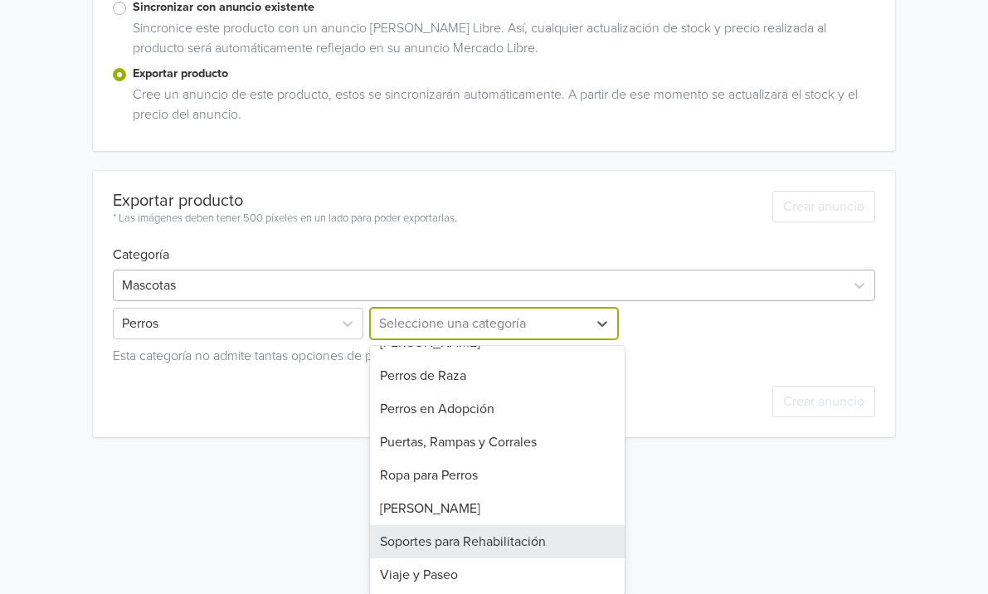
scroll to position [0, 0]
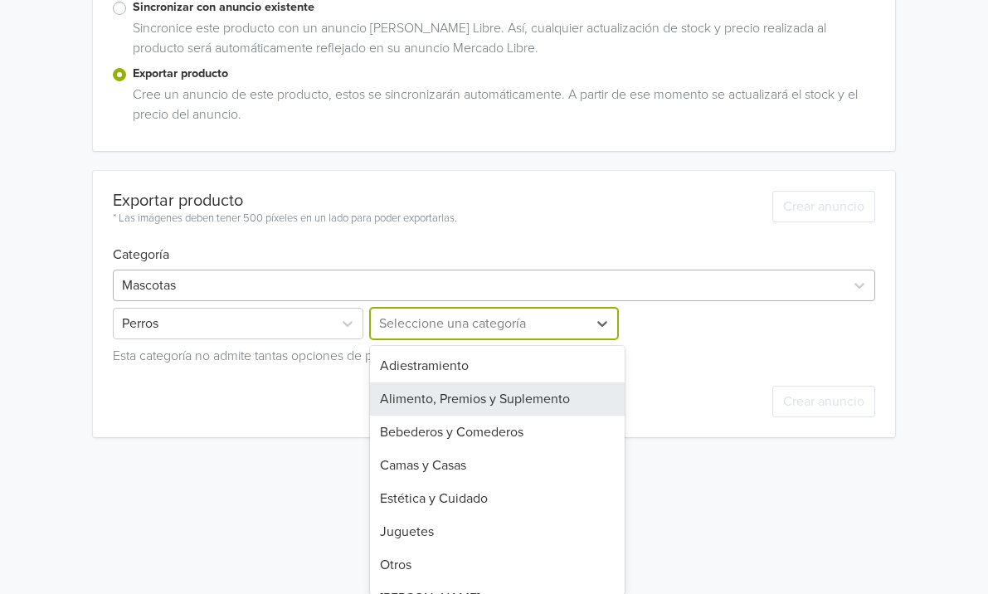
click at [469, 411] on div "Alimento, Premios y Suplemento" at bounding box center [497, 398] width 254 height 33
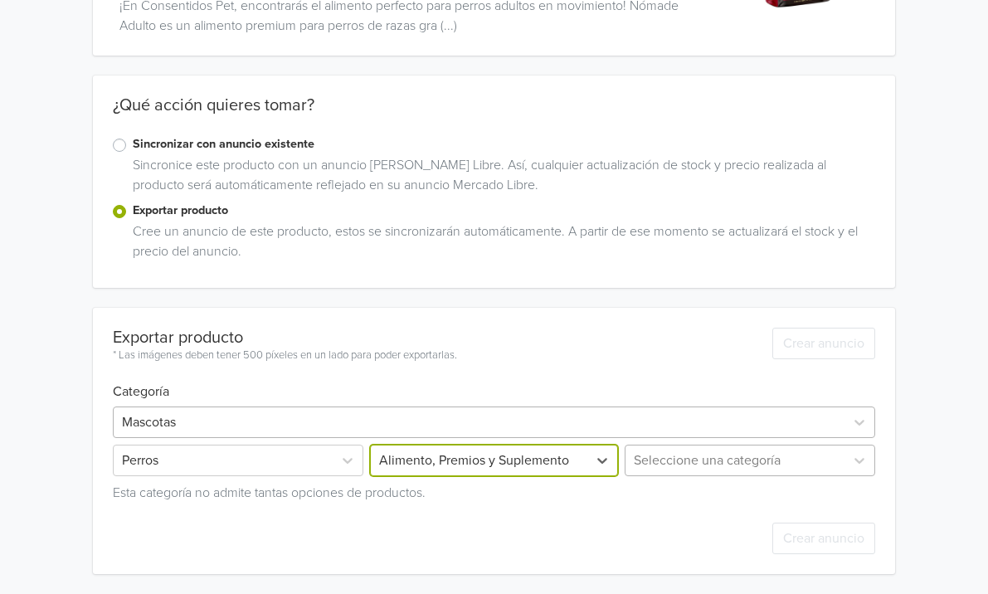
click at [656, 458] on div "Seleccione una categoría" at bounding box center [748, 461] width 254 height 32
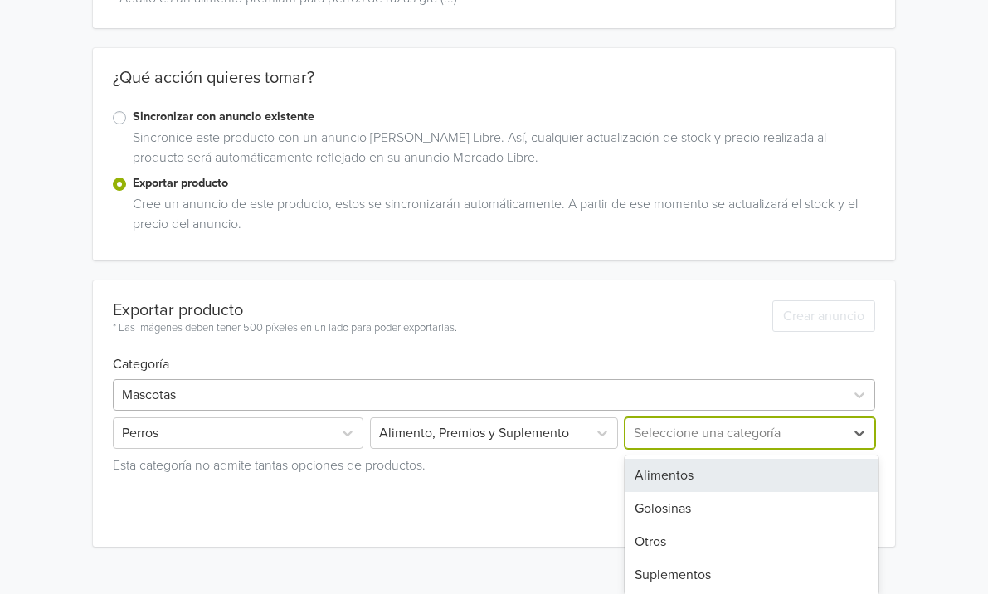
click at [659, 470] on div "Alimentos" at bounding box center [752, 475] width 254 height 33
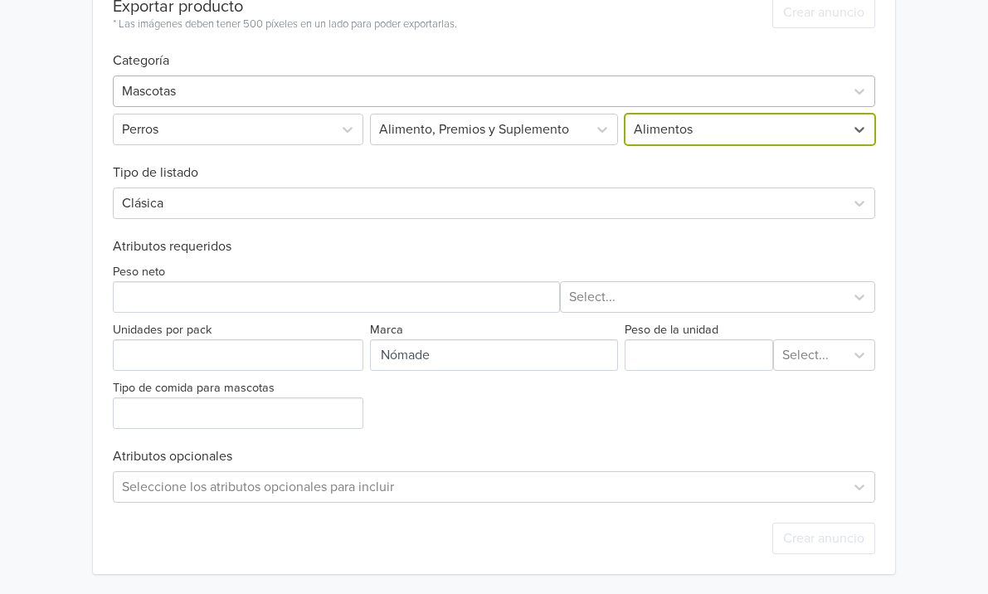
scroll to position [493, 0]
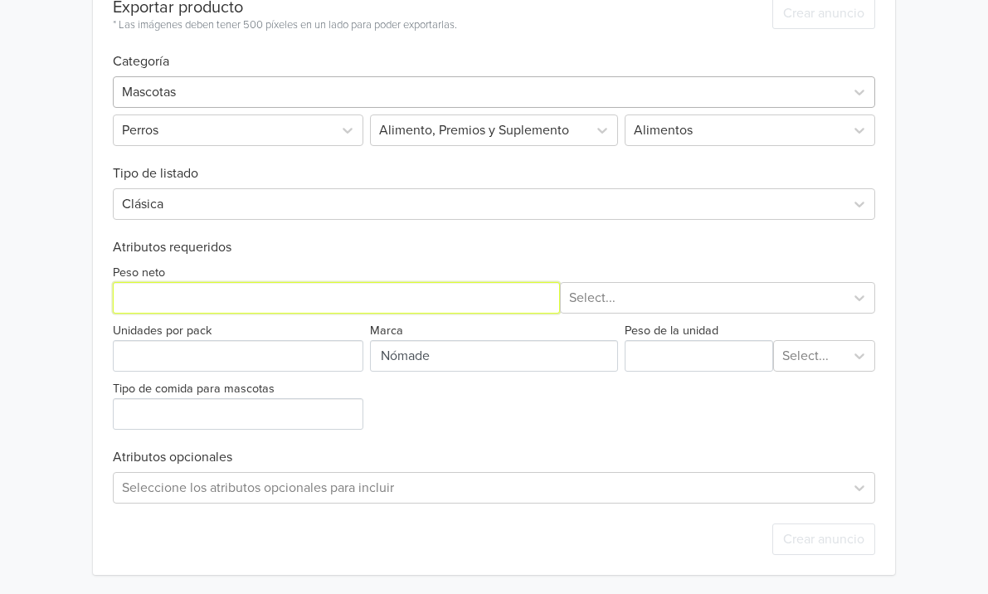
click at [431, 306] on input "Peso neto" at bounding box center [336, 298] width 447 height 32
type input "20"
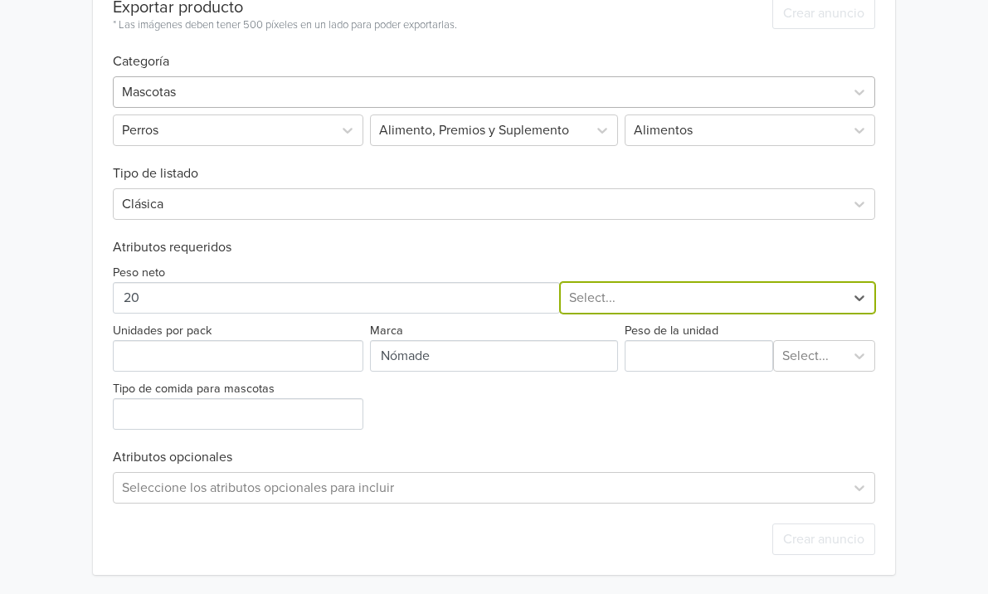
type input "k"
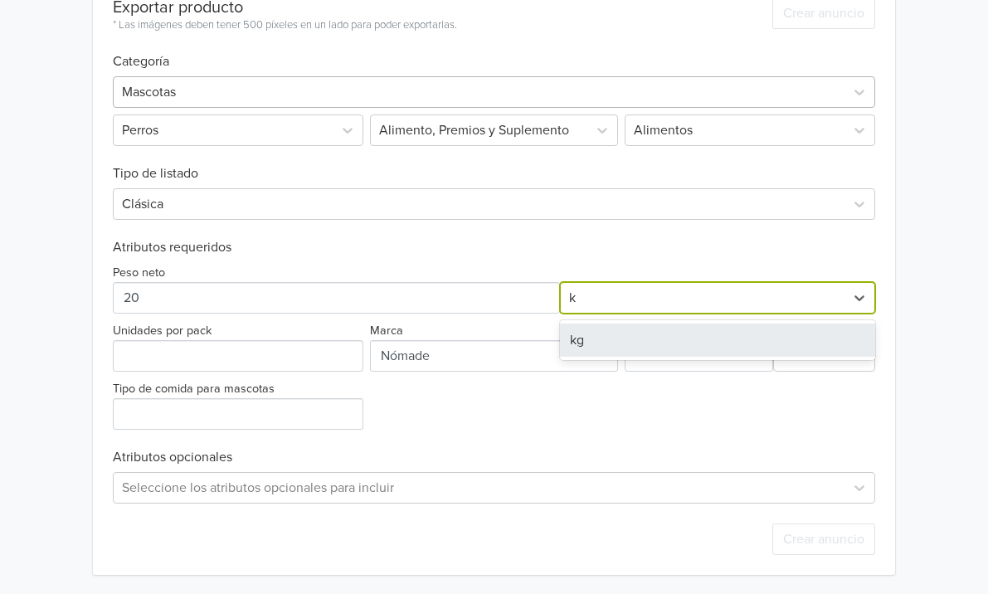
click at [571, 331] on div "kg" at bounding box center [718, 339] width 316 height 33
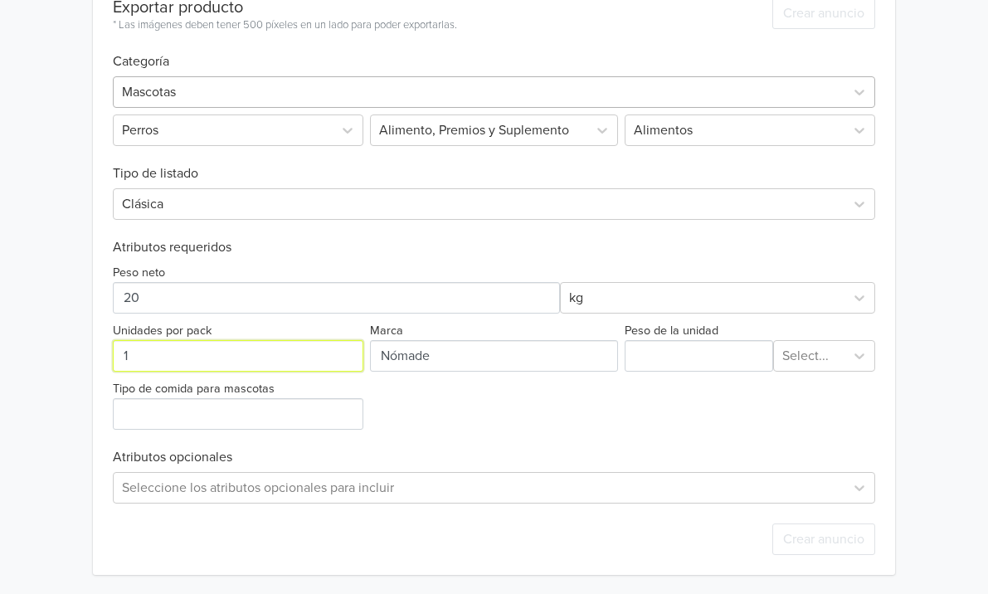
type input "1"
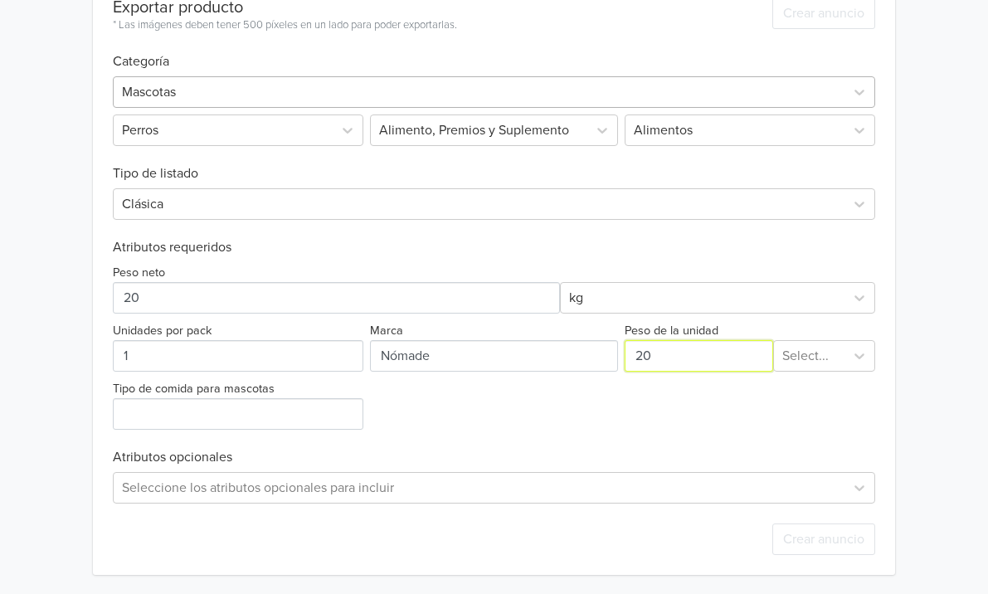
type input "20"
type input "k"
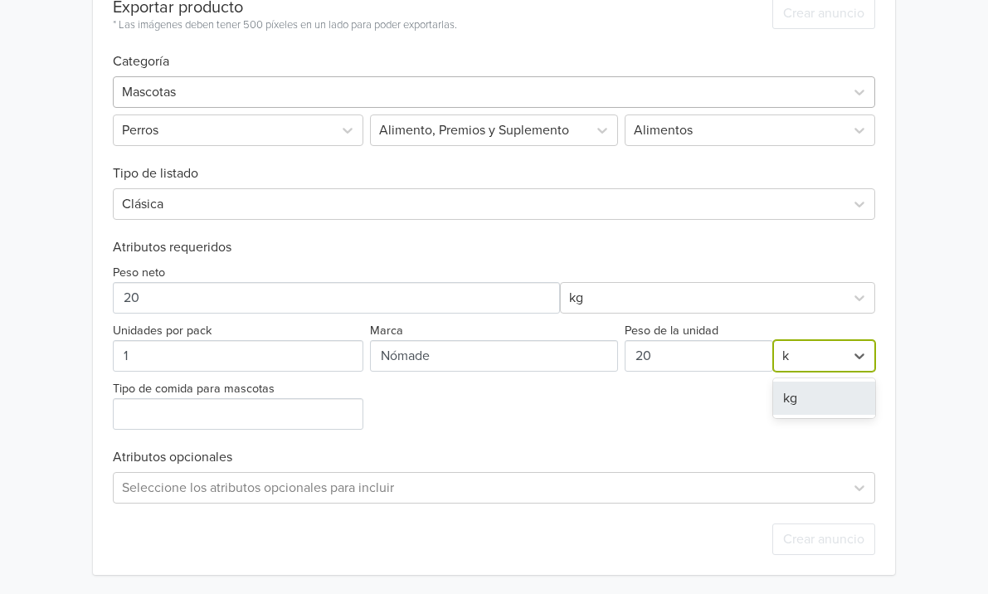
click at [787, 388] on div "kg" at bounding box center [824, 398] width 103 height 33
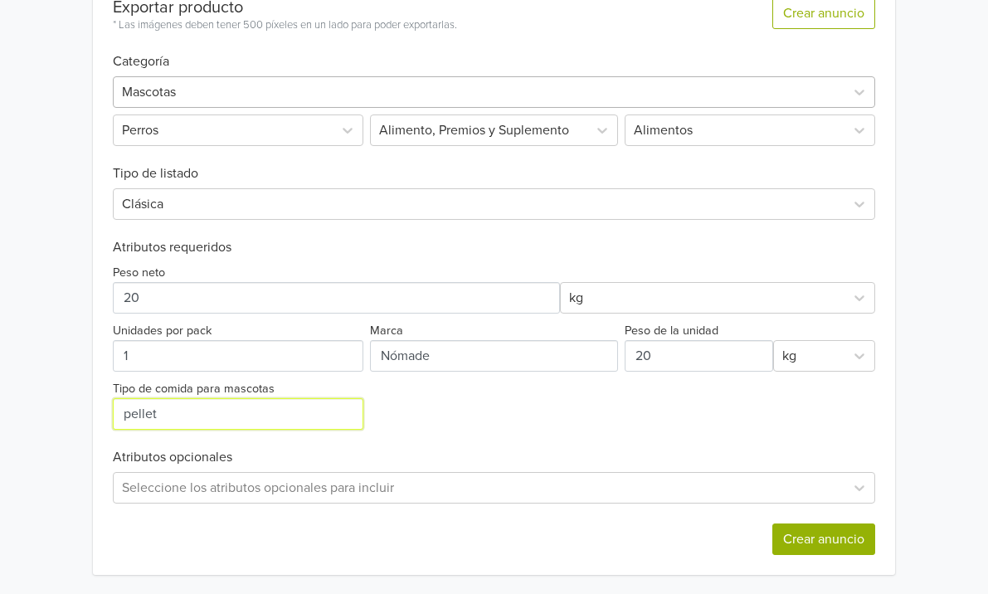
type input "pellet"
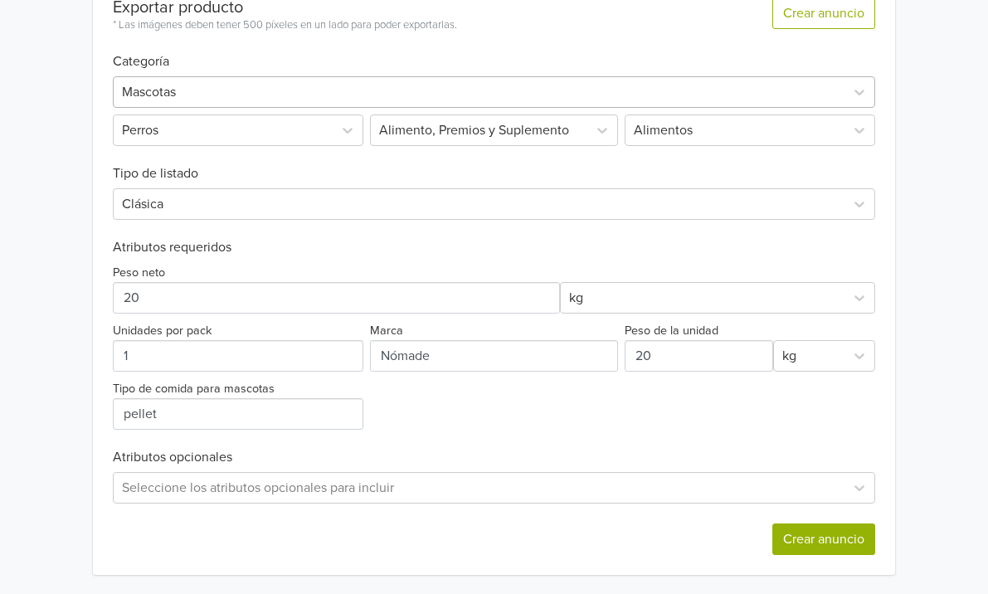
click at [847, 538] on button "Crear anuncio" at bounding box center [823, 539] width 103 height 32
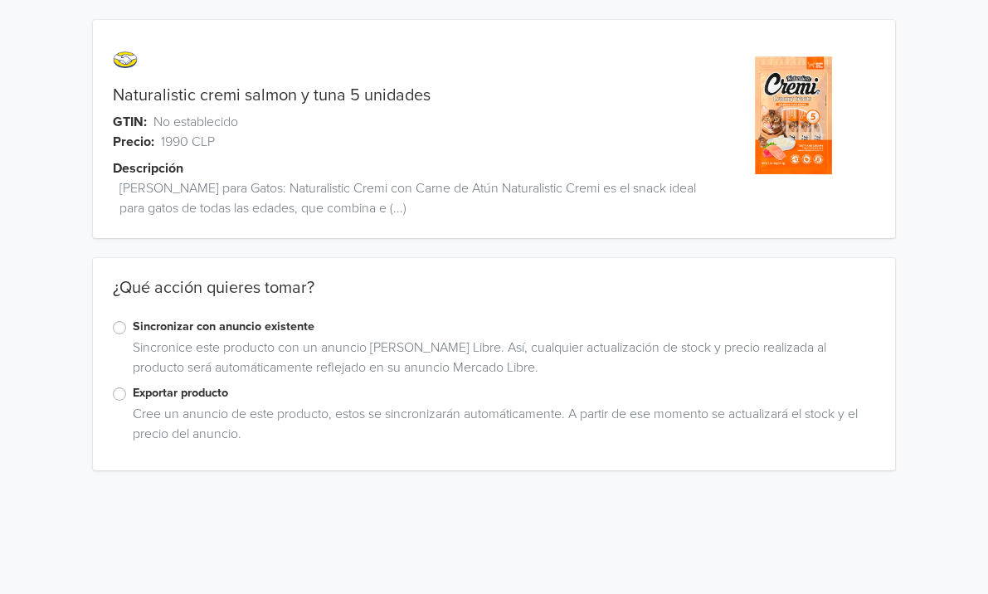
click at [147, 391] on label "Exportar producto" at bounding box center [504, 393] width 743 height 18
click at [0, 0] on input "Exportar producto" at bounding box center [0, 0] width 0 height 0
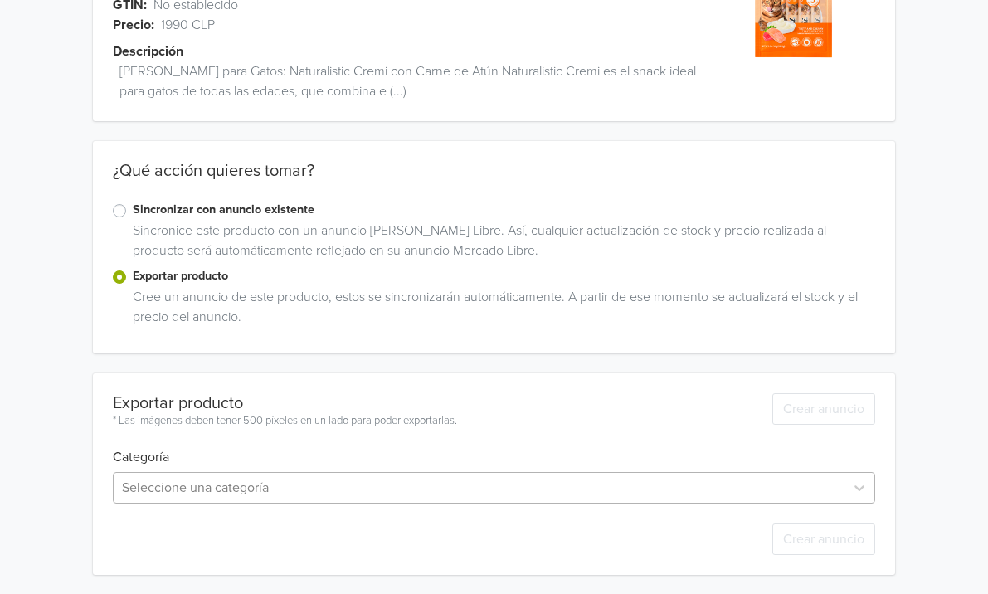
click at [250, 484] on div "Seleccione una categoría" at bounding box center [494, 488] width 763 height 32
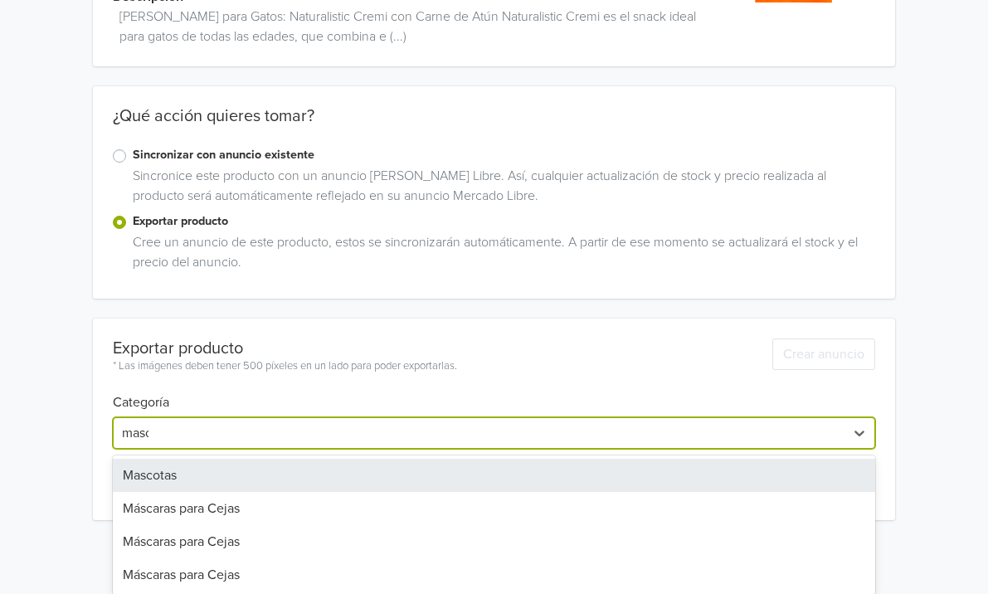
type input "masco"
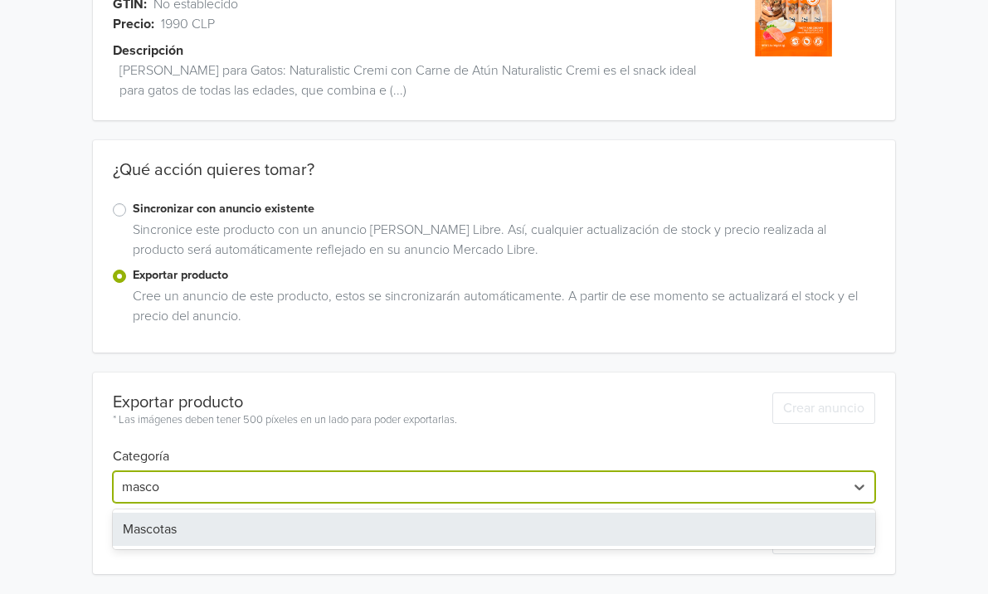
scroll to position [117, 0]
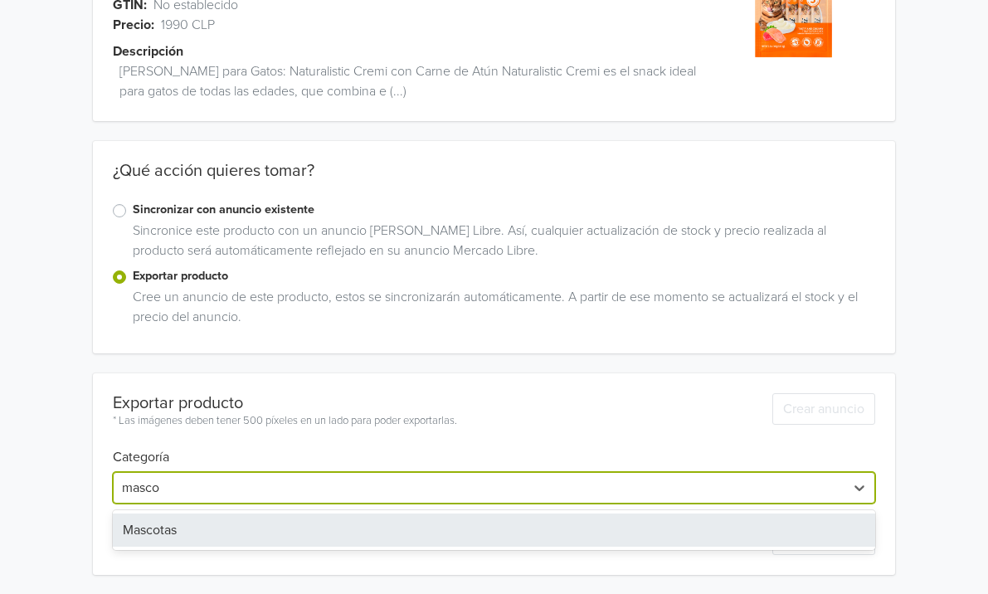
click at [202, 513] on div "Mascotas" at bounding box center [494, 529] width 763 height 33
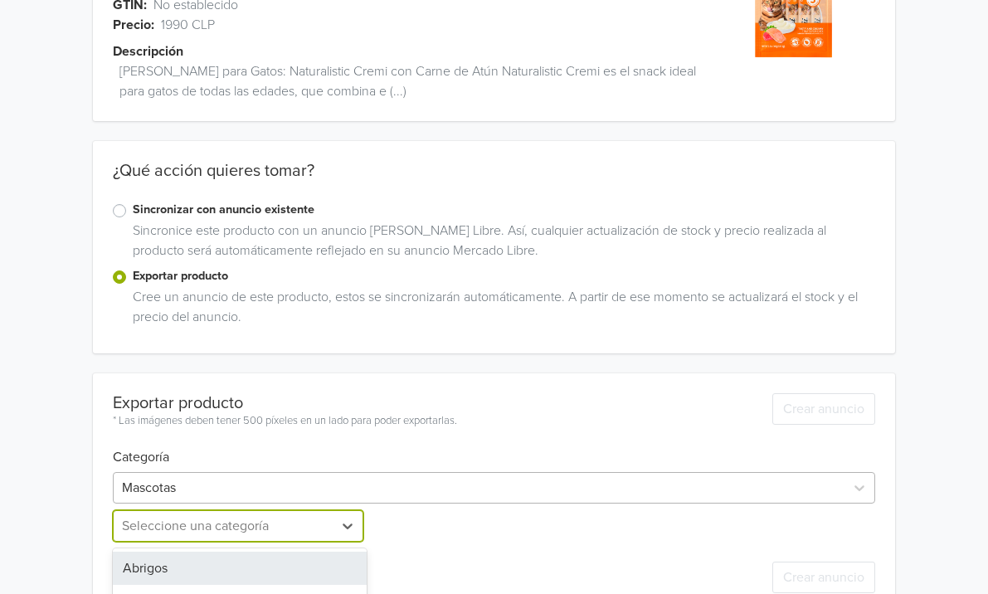
scroll to position [319, 0]
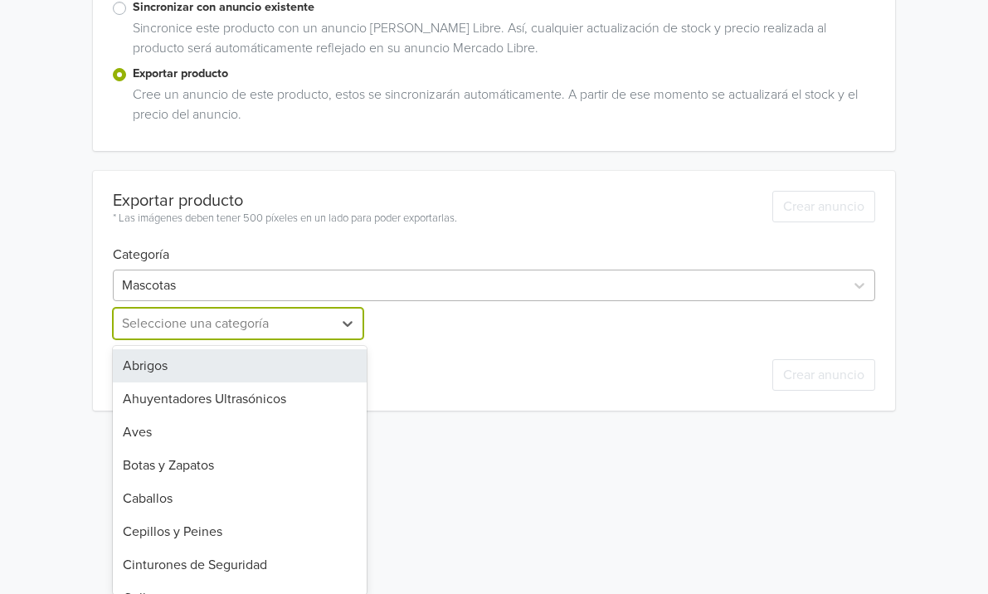
click at [202, 339] on div "Abrigos, 1 of 26. 26 results available. Use Up and Down to choose options, pres…" at bounding box center [240, 324] width 254 height 32
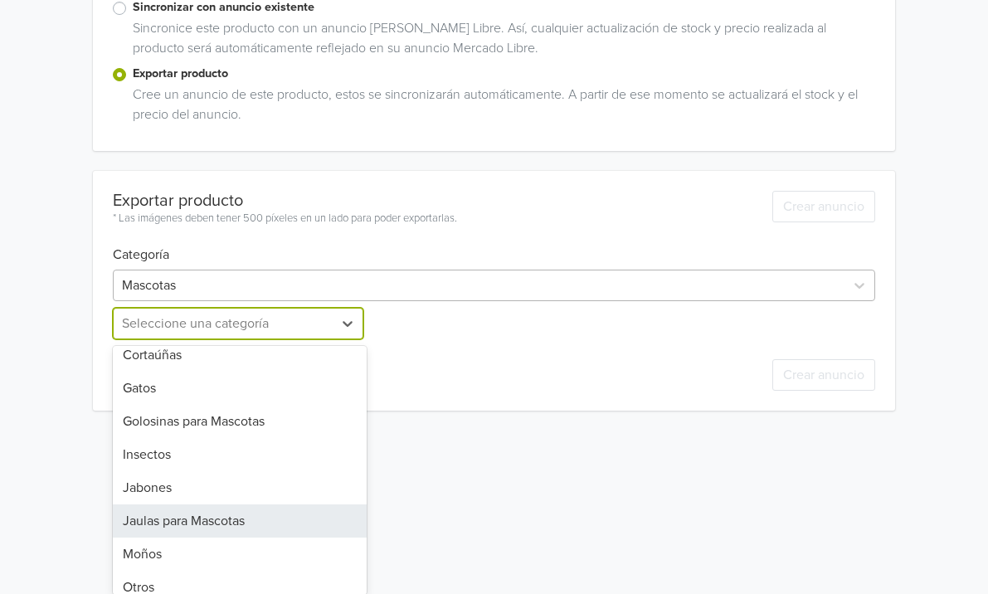
scroll to position [375, 0]
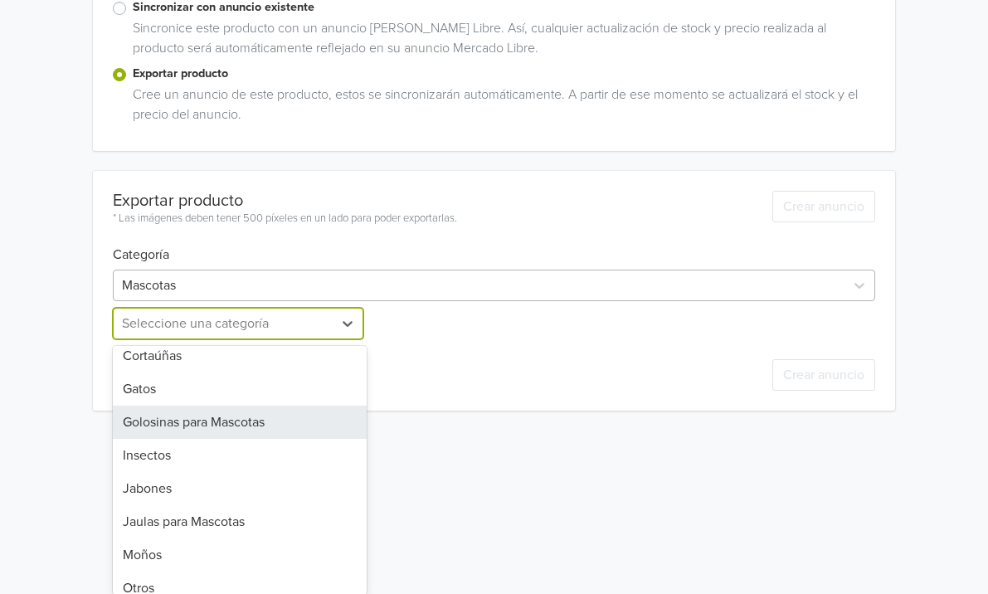
click at [241, 420] on div "Golosinas para Mascotas" at bounding box center [240, 422] width 254 height 33
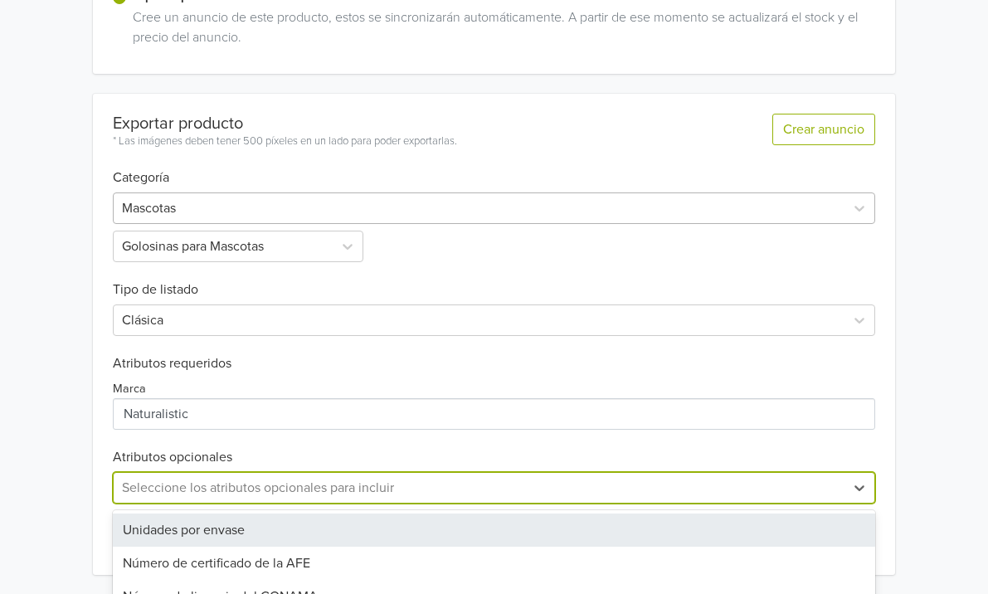
scroll to position [561, 0]
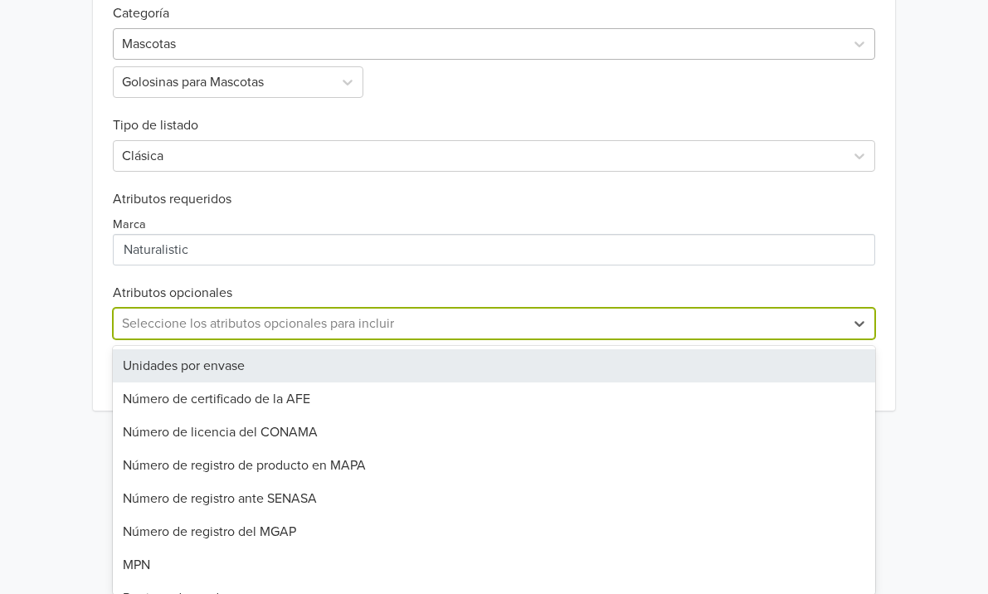
click at [324, 339] on div "Unidades por envase, 1 of 17. 17 results available. Use Up and Down to choose o…" at bounding box center [494, 324] width 763 height 32
click at [323, 373] on div "Unidades por envase" at bounding box center [494, 365] width 763 height 33
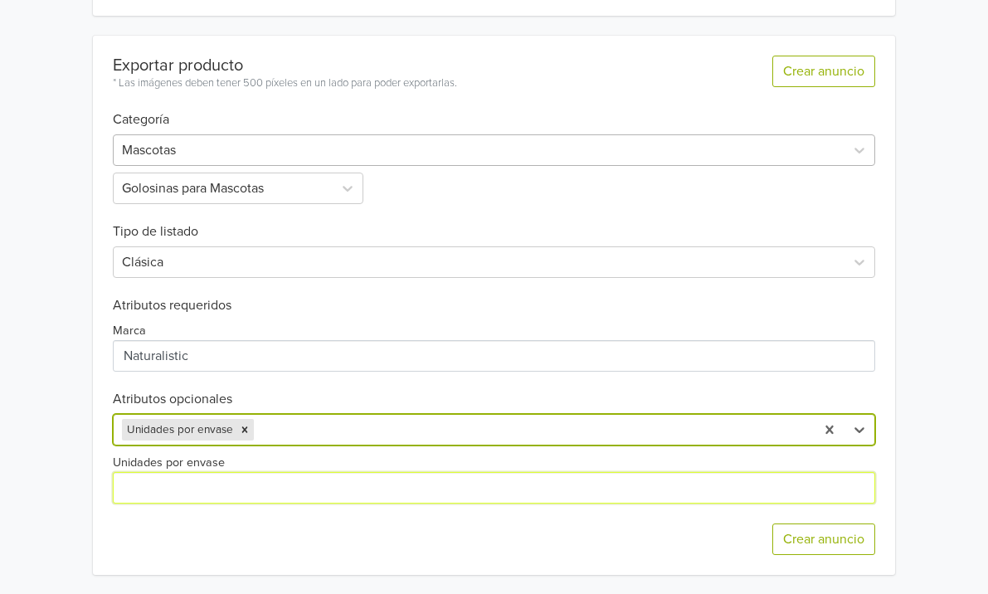
click at [300, 481] on input "Unidades por envase" at bounding box center [494, 488] width 763 height 32
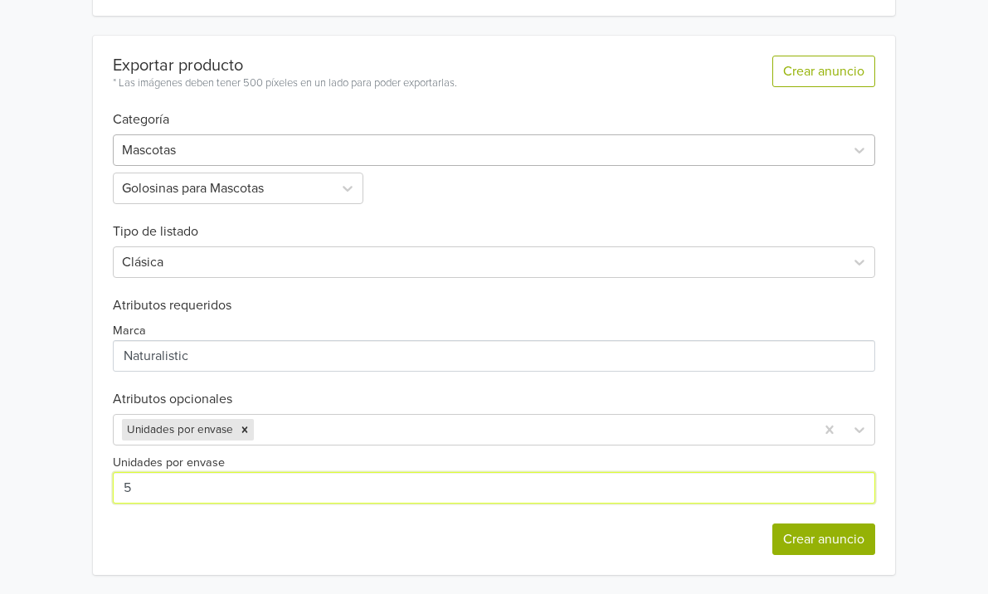
type input "5"
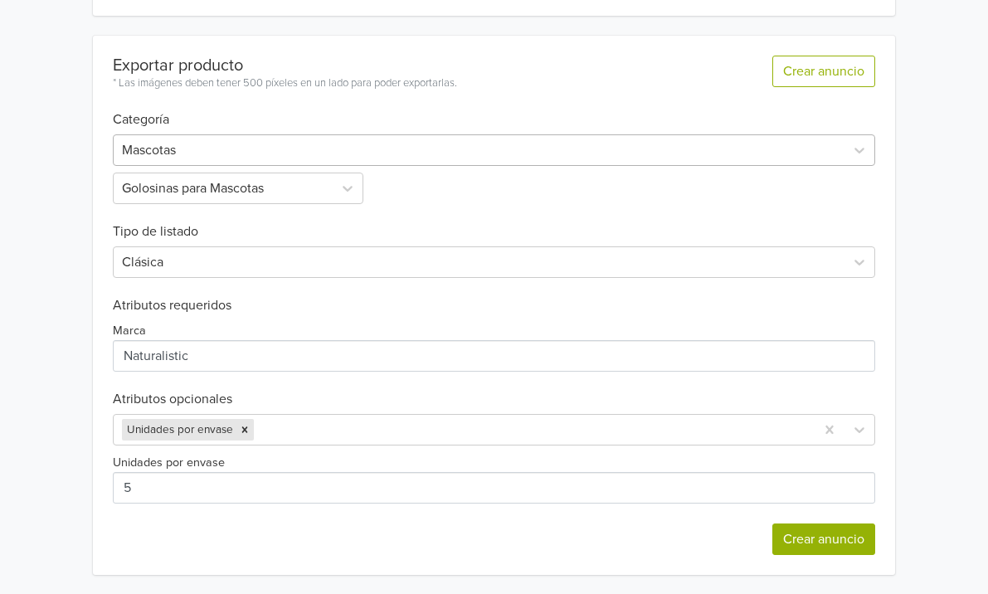
click at [797, 532] on button "Crear anuncio" at bounding box center [823, 539] width 103 height 32
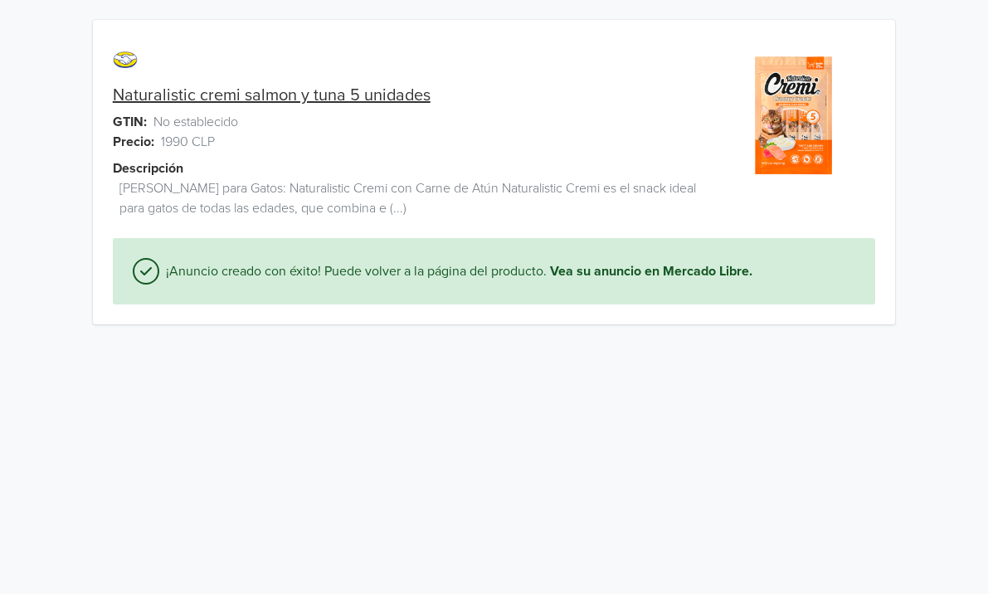
scroll to position [0, 0]
